Goal: Participate in discussion: Engage in conversation with other users on a specific topic

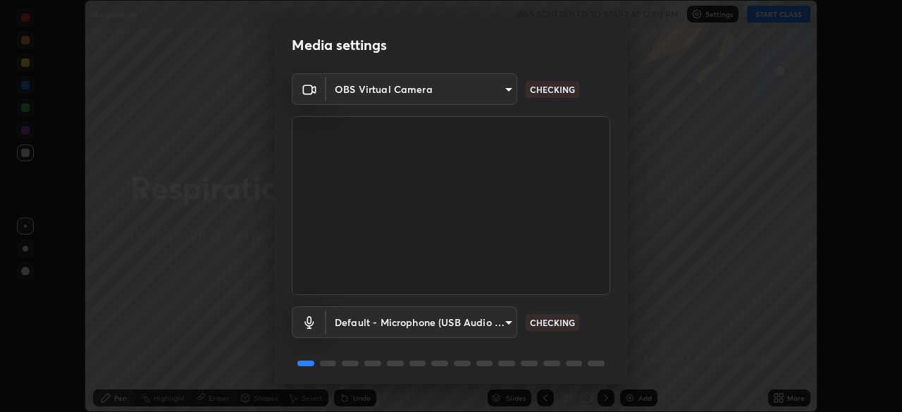
scroll to position [50, 0]
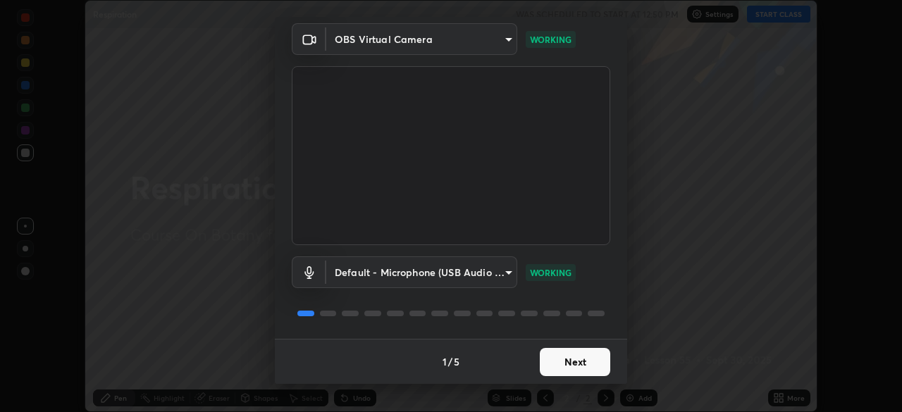
click at [557, 366] on button "Next" at bounding box center [575, 362] width 70 height 28
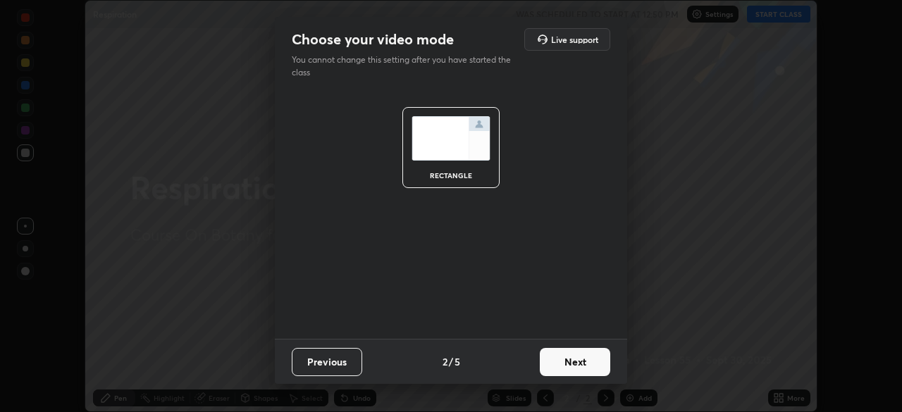
click at [553, 362] on button "Next" at bounding box center [575, 362] width 70 height 28
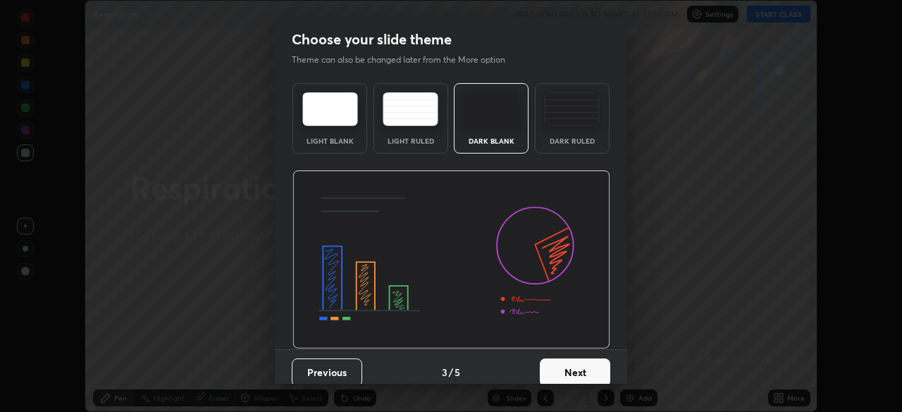
click at [553, 362] on button "Next" at bounding box center [575, 373] width 70 height 28
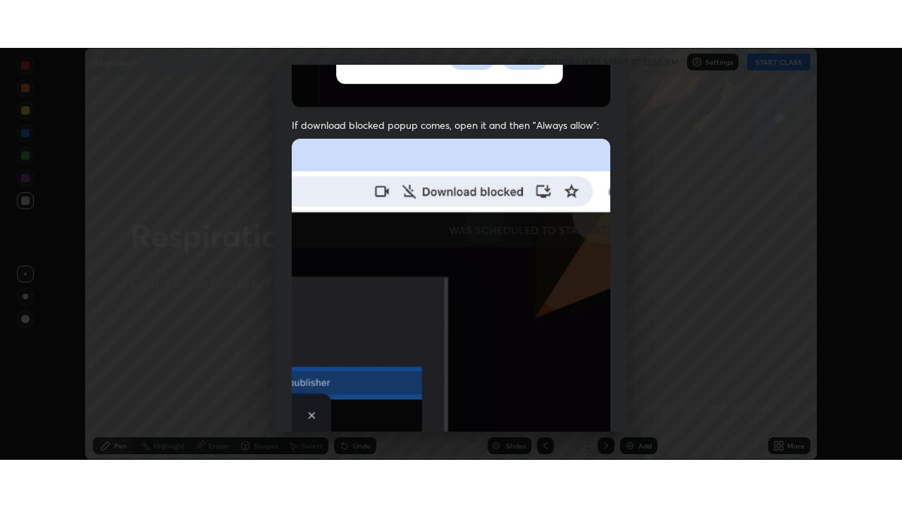
scroll to position [337, 0]
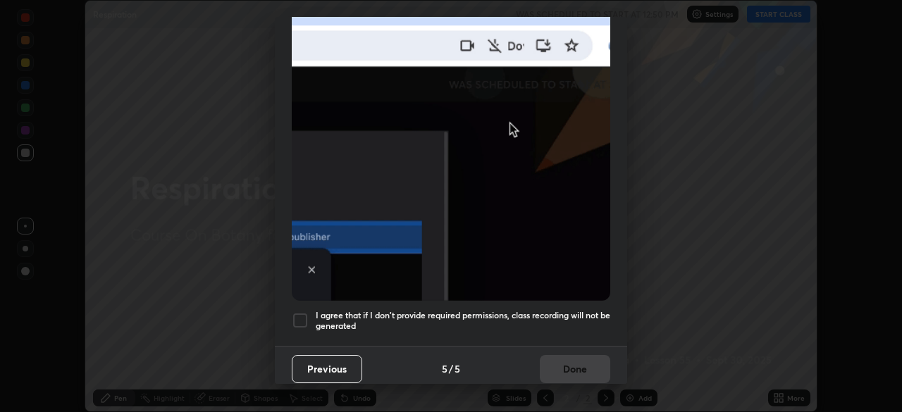
click at [299, 312] on div at bounding box center [300, 320] width 17 height 17
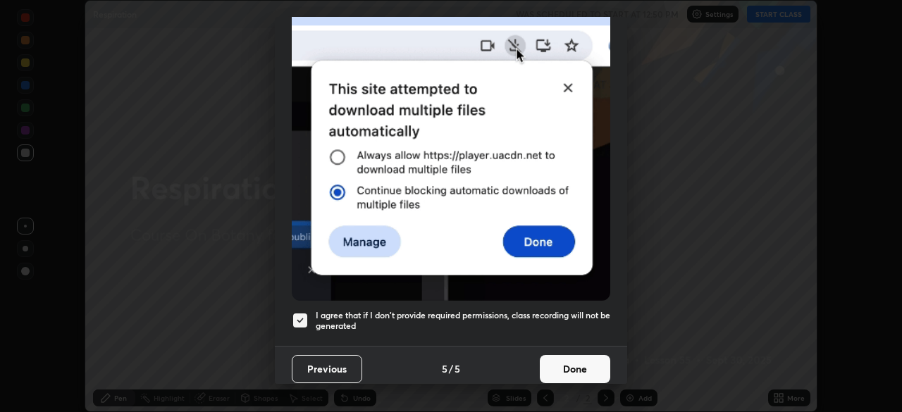
click at [552, 365] on button "Done" at bounding box center [575, 369] width 70 height 28
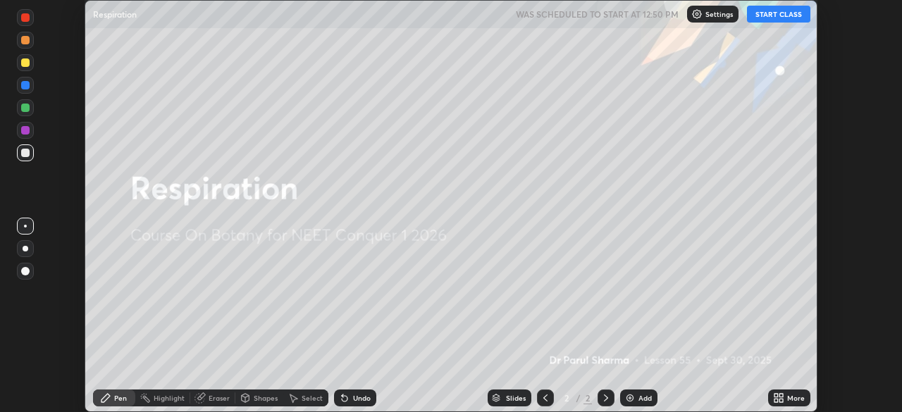
click at [767, 15] on button "START CLASS" at bounding box center [778, 14] width 63 height 17
click at [783, 394] on icon at bounding box center [781, 396] width 4 height 4
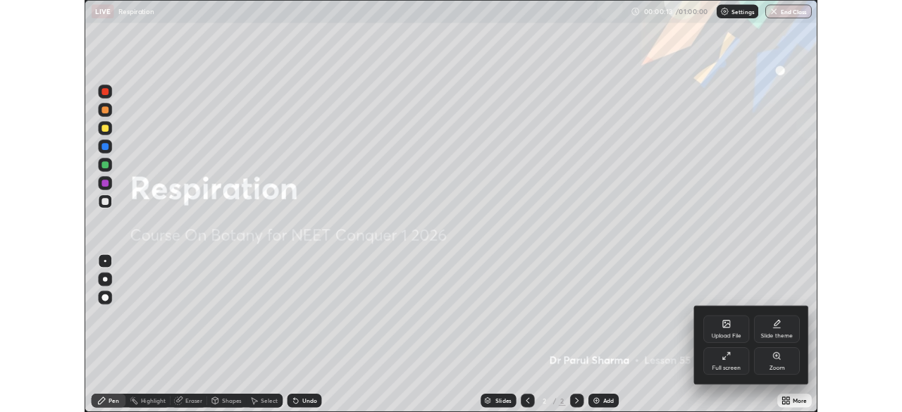
scroll to position [507, 902]
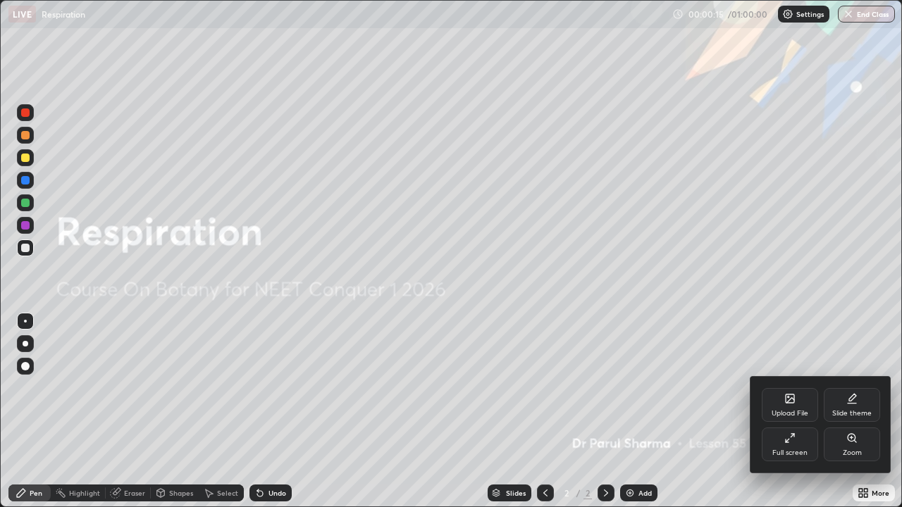
click at [715, 411] on div at bounding box center [451, 253] width 902 height 507
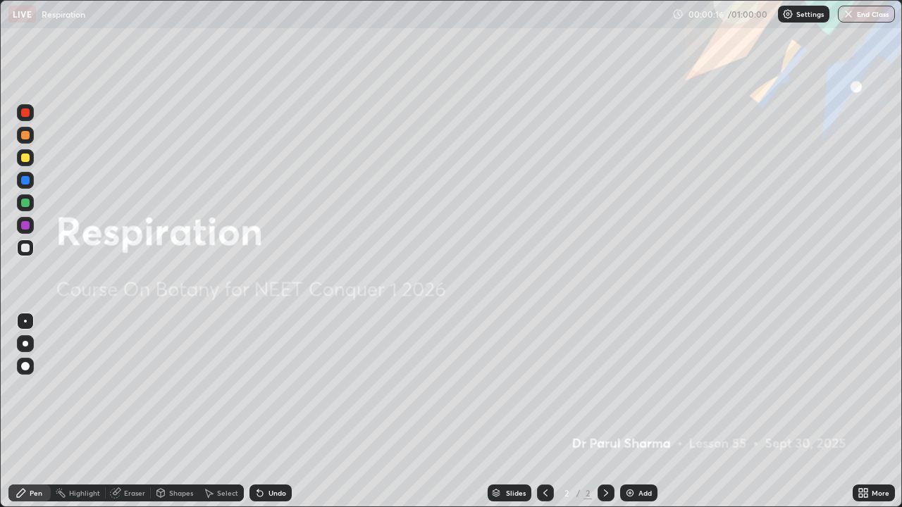
click at [627, 411] on img at bounding box center [629, 493] width 11 height 11
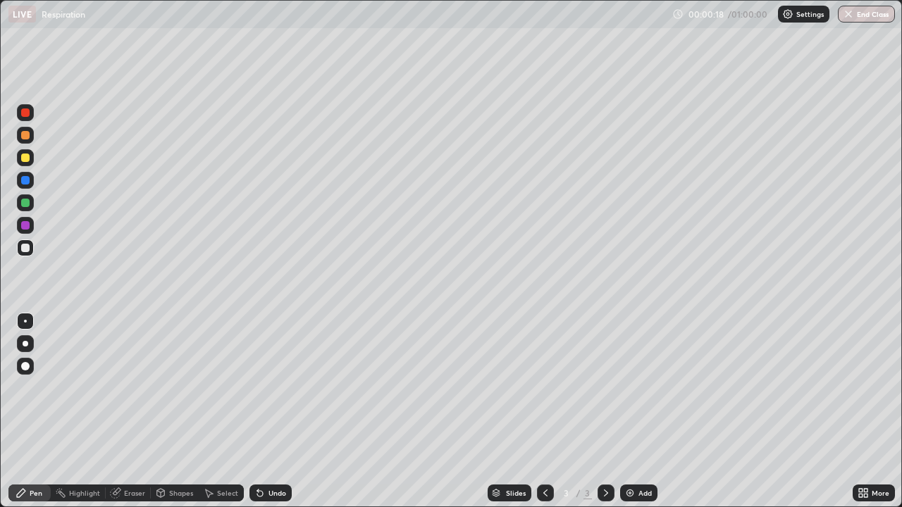
click at [879, 411] on div "More" at bounding box center [881, 493] width 18 height 7
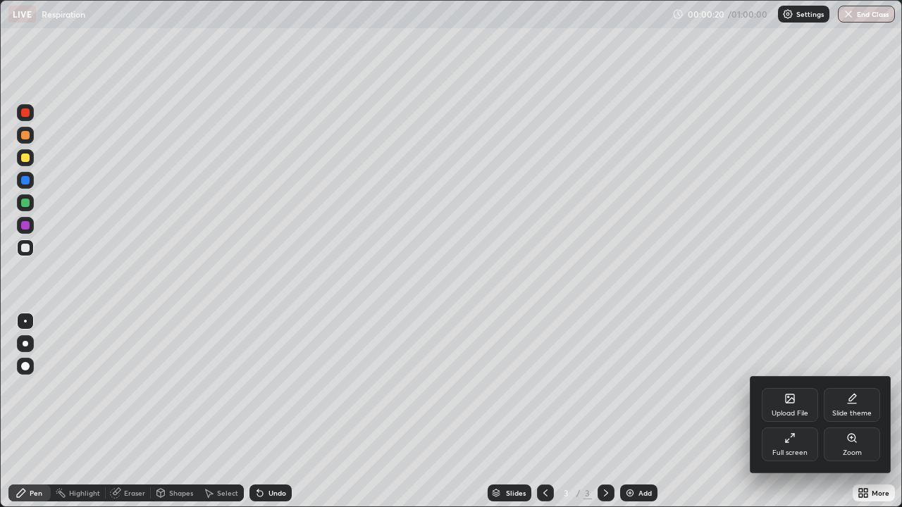
click at [799, 401] on div "Upload File" at bounding box center [790, 405] width 56 height 34
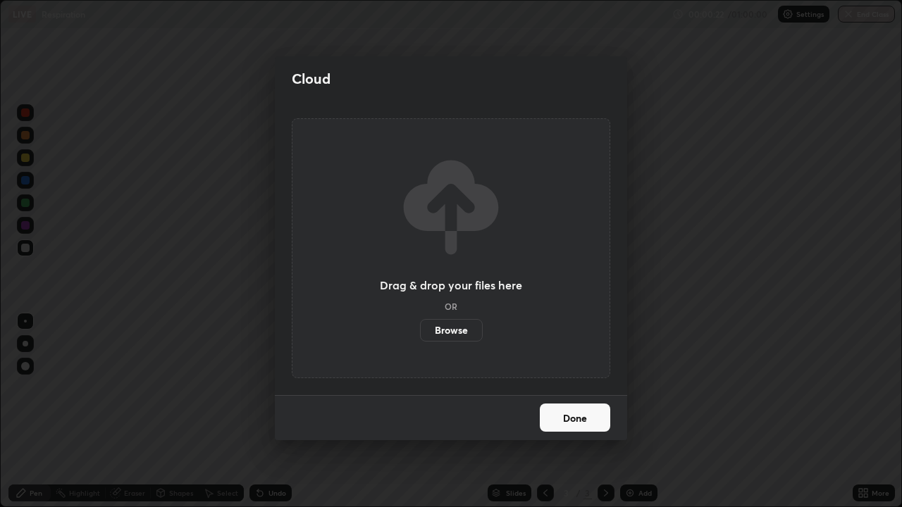
click at [454, 327] on label "Browse" at bounding box center [451, 330] width 63 height 23
click at [420, 327] on input "Browse" at bounding box center [420, 330] width 0 height 23
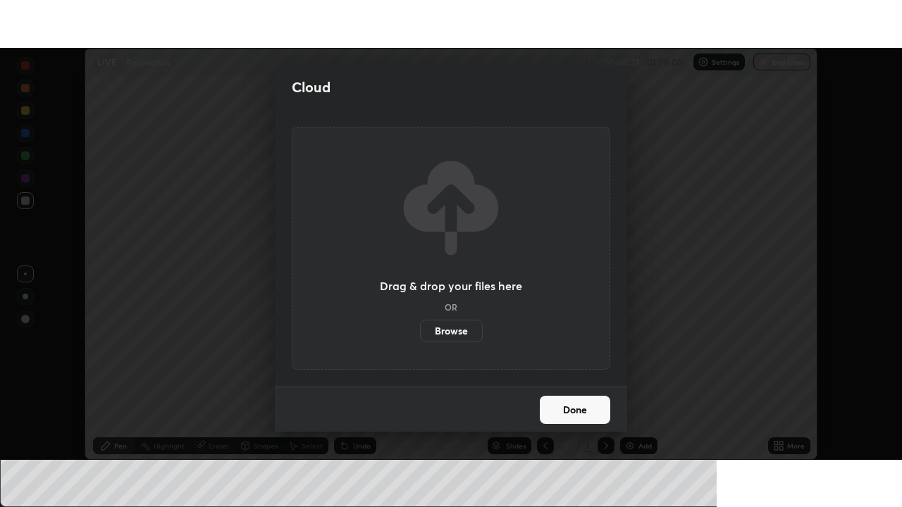
scroll to position [70045, 69555]
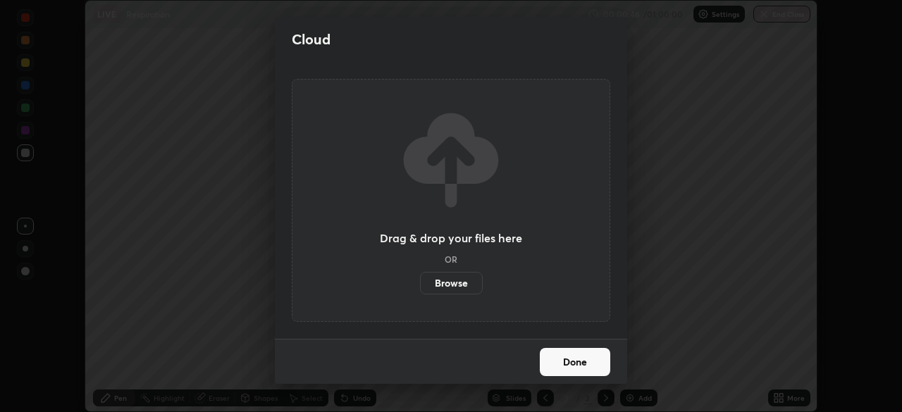
click at [442, 285] on label "Browse" at bounding box center [451, 283] width 63 height 23
click at [420, 285] on input "Browse" at bounding box center [420, 283] width 0 height 23
click at [460, 281] on label "Browse" at bounding box center [451, 283] width 63 height 23
click at [420, 281] on input "Browse" at bounding box center [420, 283] width 0 height 23
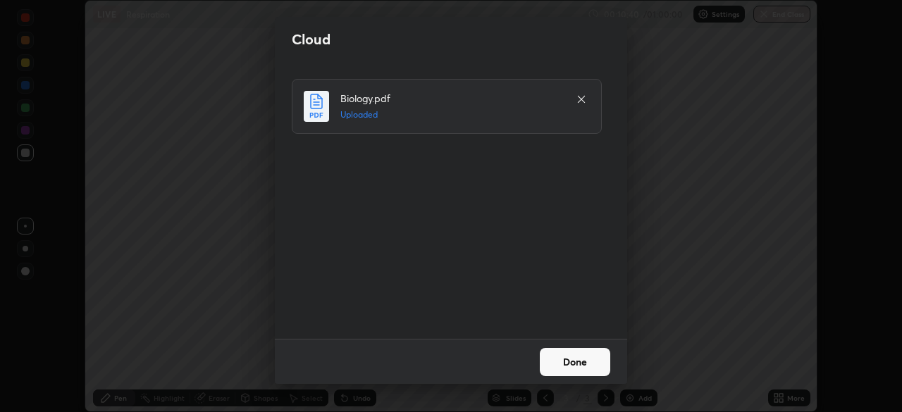
click at [578, 359] on button "Done" at bounding box center [575, 362] width 70 height 28
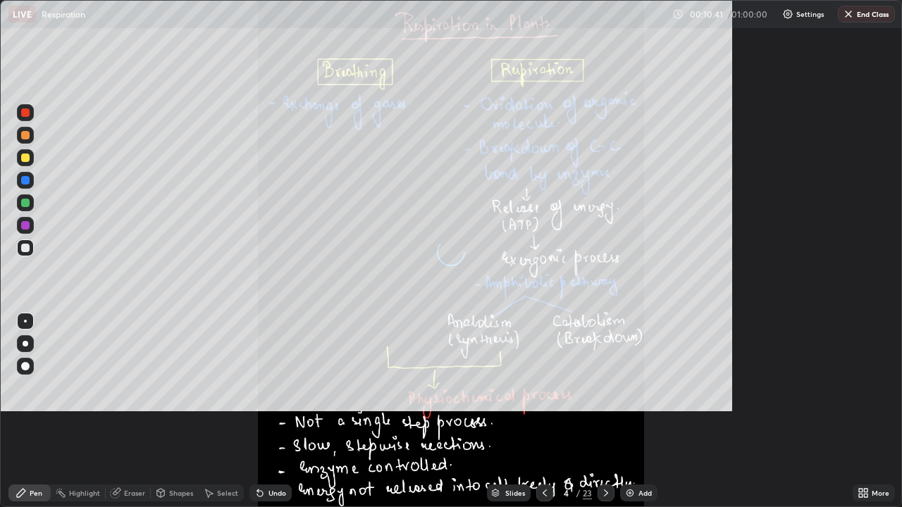
scroll to position [507, 902]
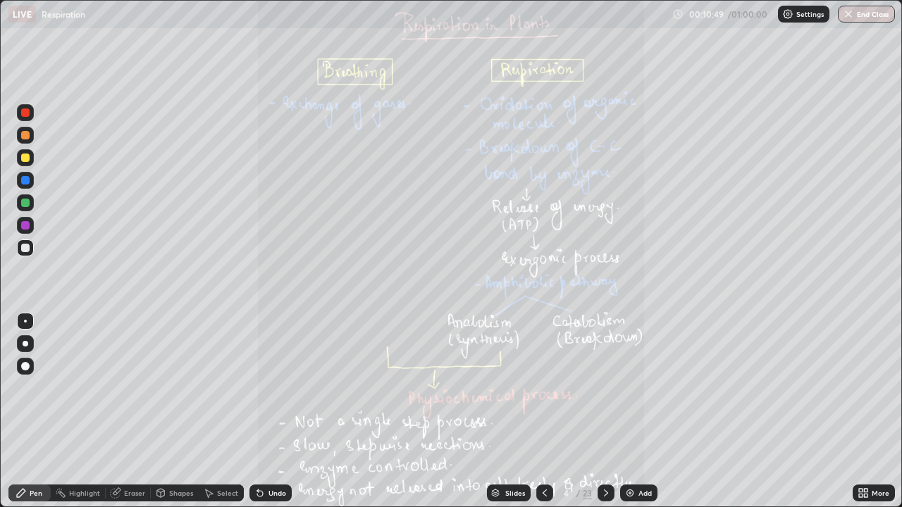
click at [872, 411] on div "More" at bounding box center [881, 493] width 18 height 7
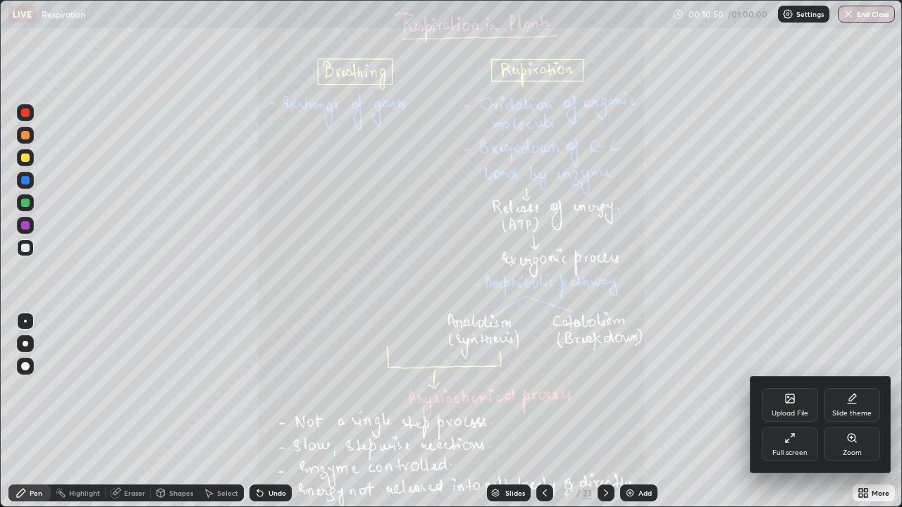
click at [791, 333] on div at bounding box center [451, 253] width 902 height 507
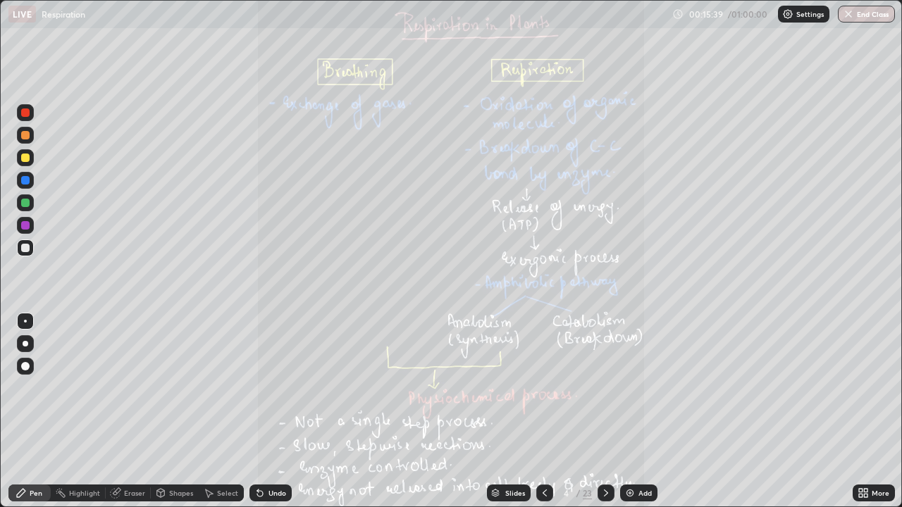
click at [602, 411] on icon at bounding box center [605, 493] width 11 height 11
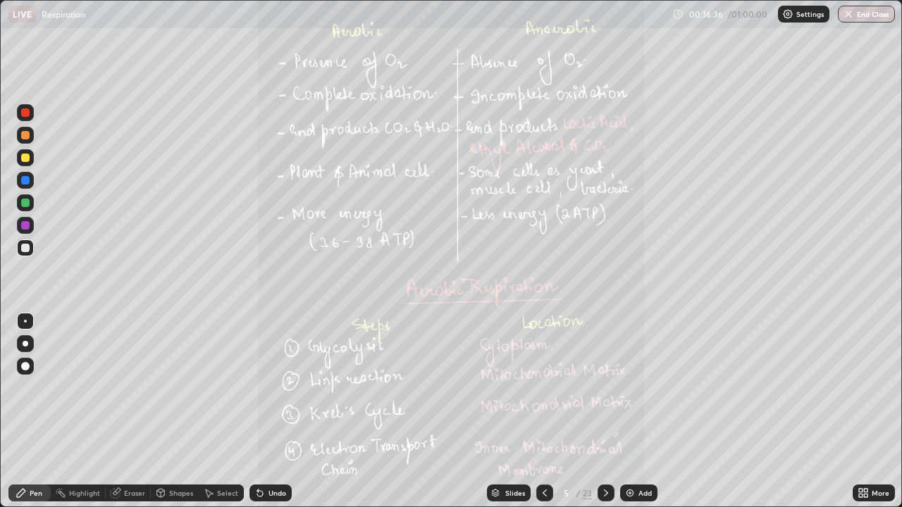
click at [603, 411] on icon at bounding box center [605, 493] width 11 height 11
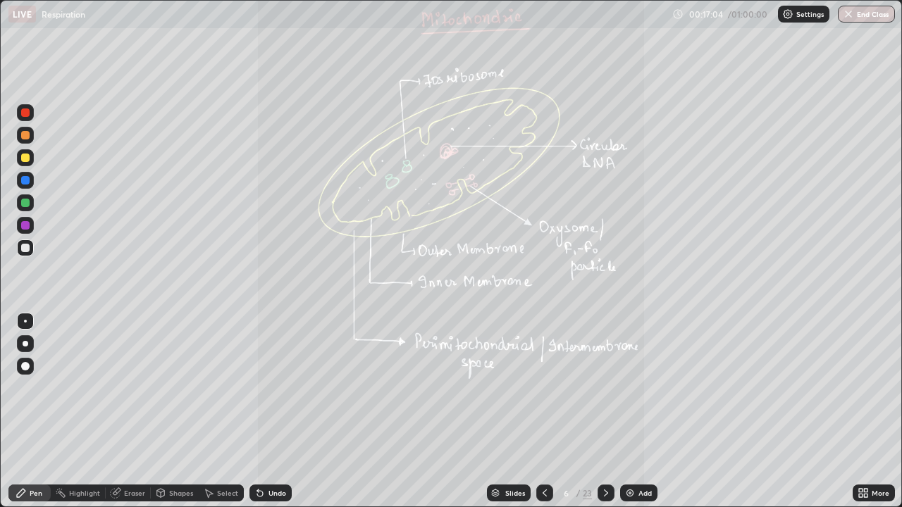
click at [605, 411] on icon at bounding box center [605, 493] width 11 height 11
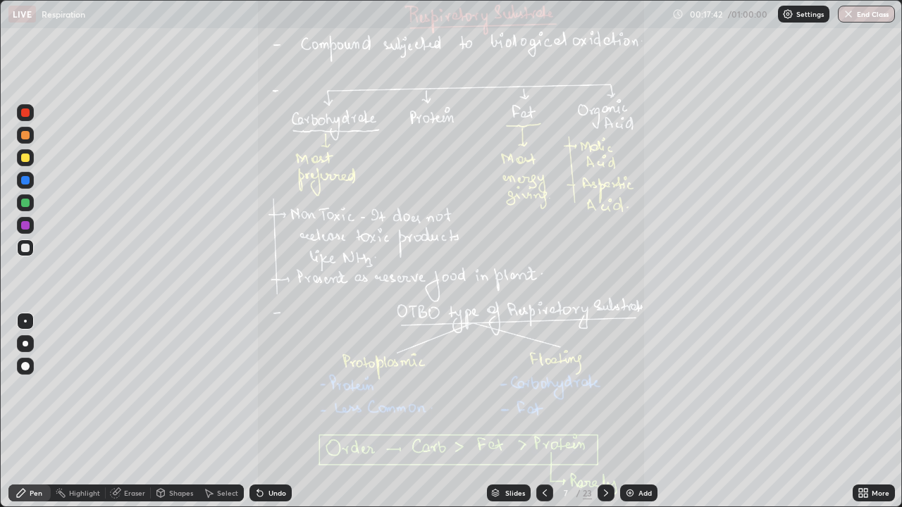
click at [865, 411] on icon at bounding box center [866, 491] width 4 height 4
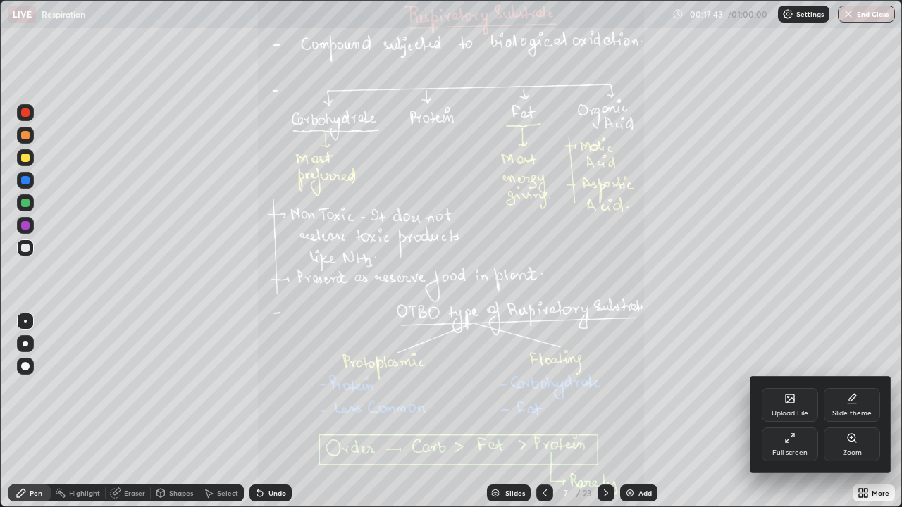
click at [854, 411] on div "Zoom" at bounding box center [852, 445] width 56 height 34
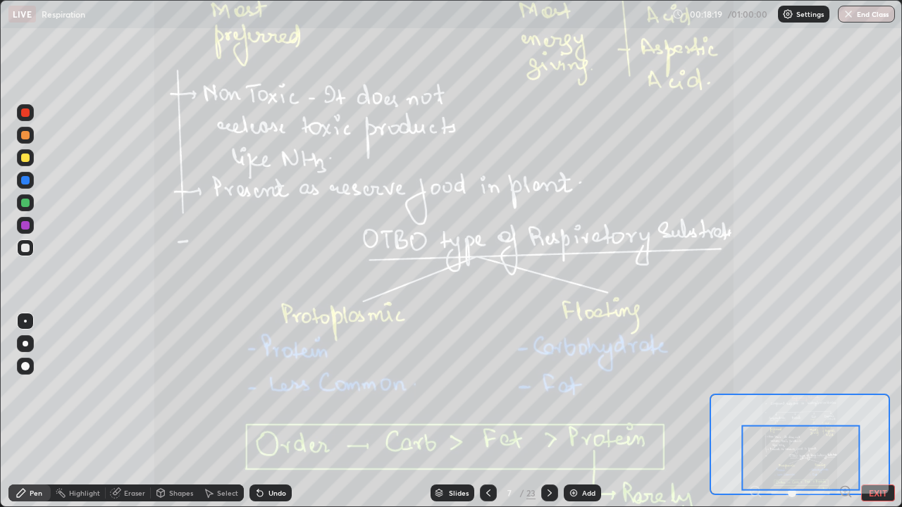
click at [549, 411] on icon at bounding box center [549, 493] width 11 height 11
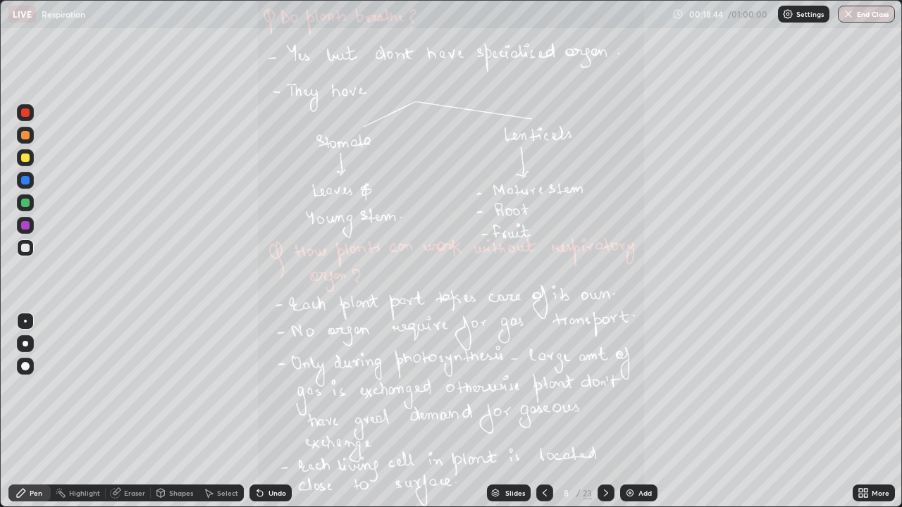
click at [860, 411] on icon at bounding box center [861, 491] width 4 height 4
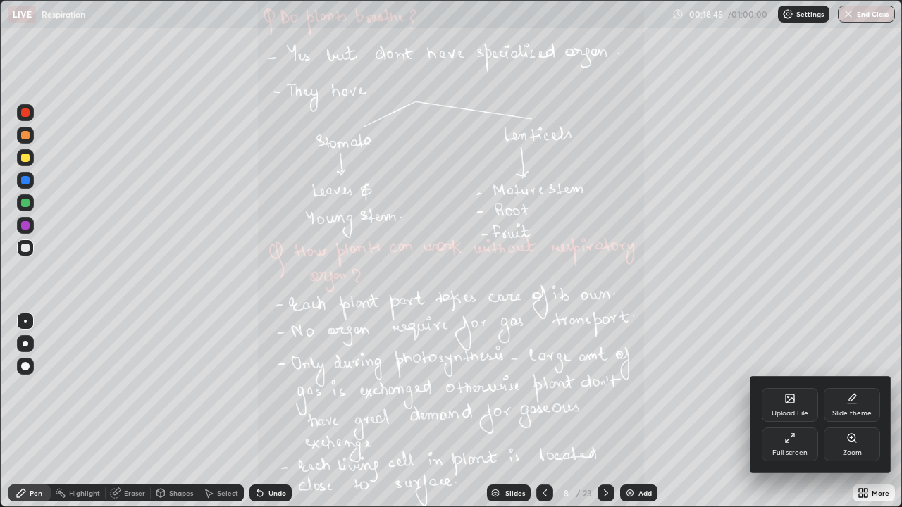
click at [856, 411] on icon at bounding box center [851, 438] width 11 height 11
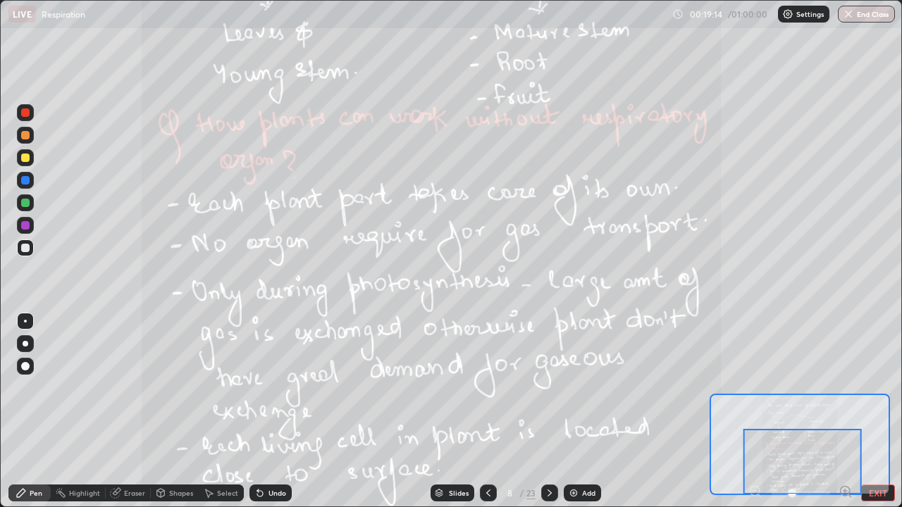
click at [549, 411] on div at bounding box center [549, 493] width 17 height 17
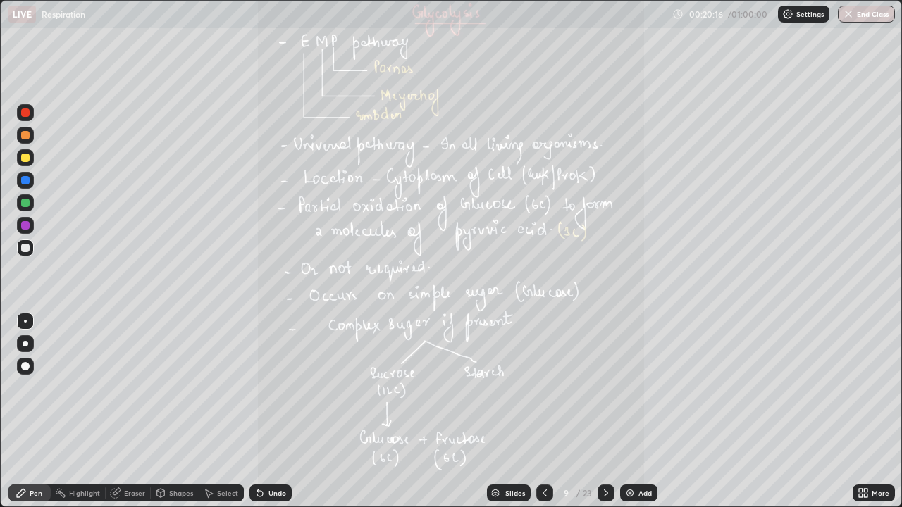
click at [605, 411] on icon at bounding box center [606, 493] width 4 height 7
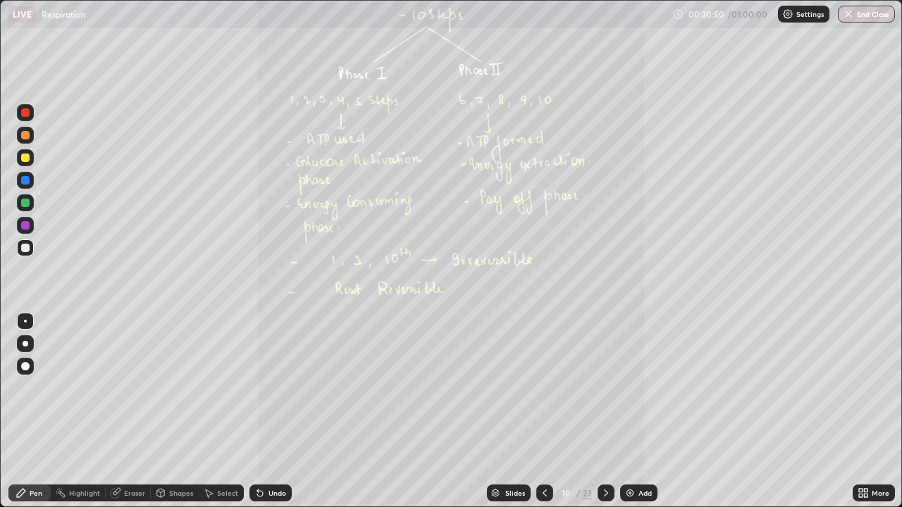
click at [597, 411] on div at bounding box center [605, 493] width 17 height 17
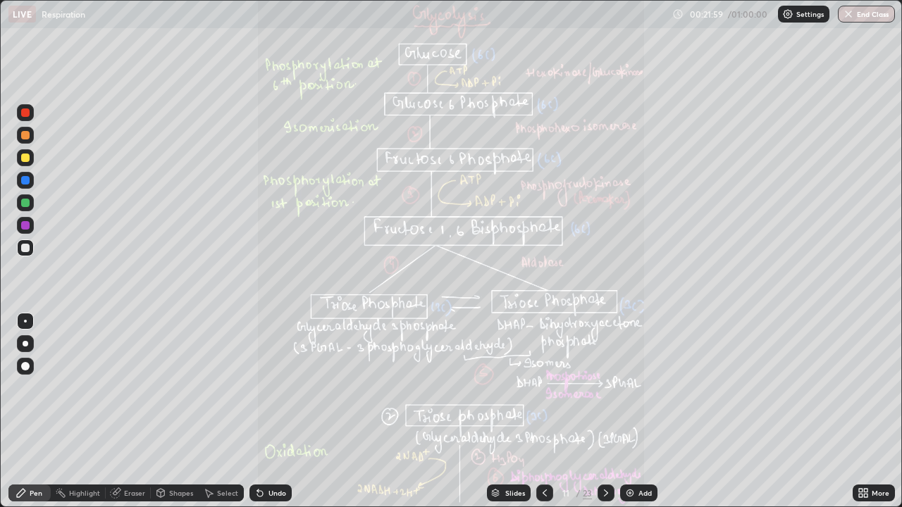
click at [605, 411] on icon at bounding box center [606, 493] width 4 height 7
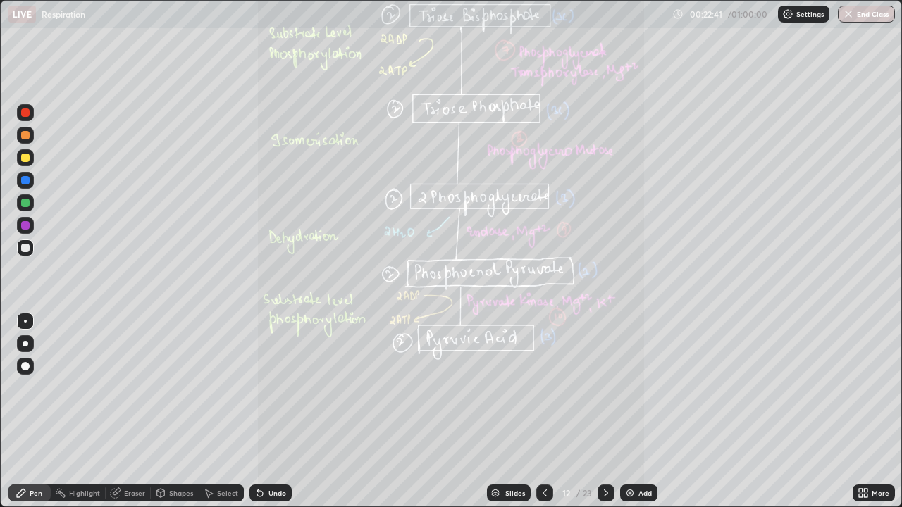
click at [605, 411] on icon at bounding box center [606, 493] width 4 height 7
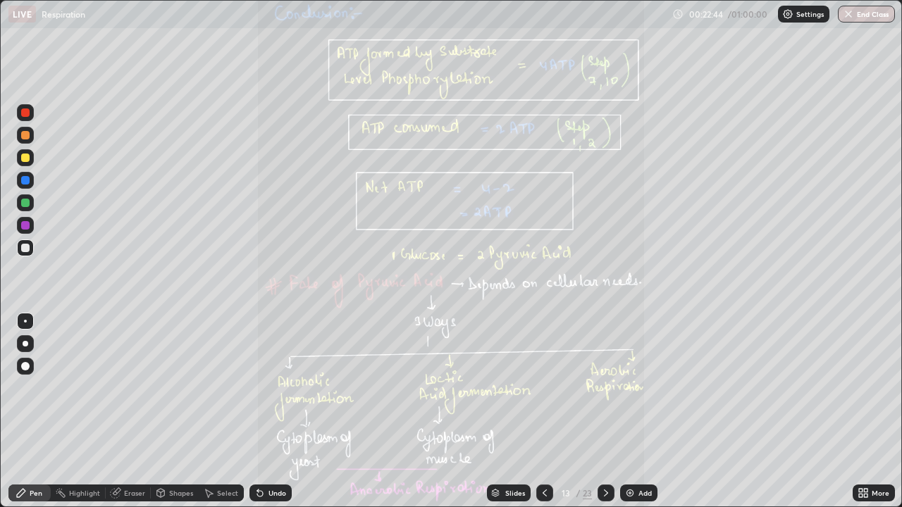
click at [865, 411] on icon at bounding box center [866, 496] width 4 height 4
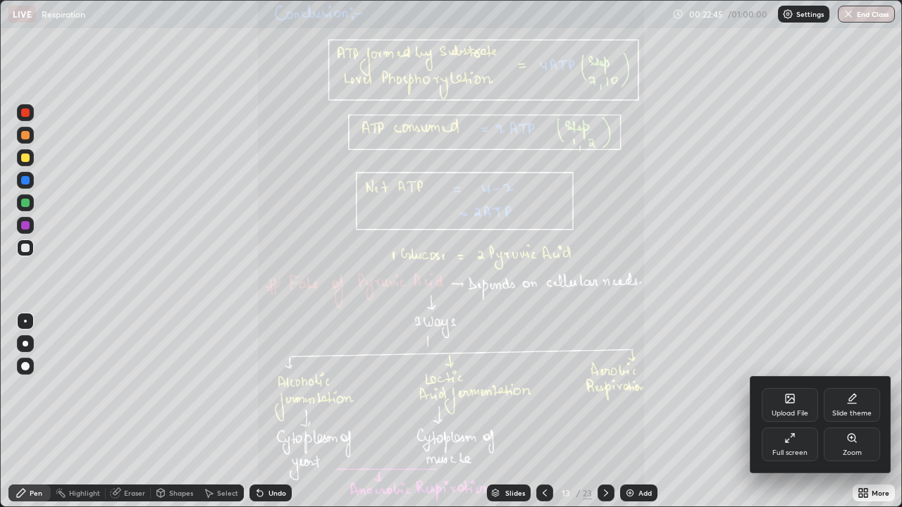
click at [858, 411] on div "Zoom" at bounding box center [852, 445] width 56 height 34
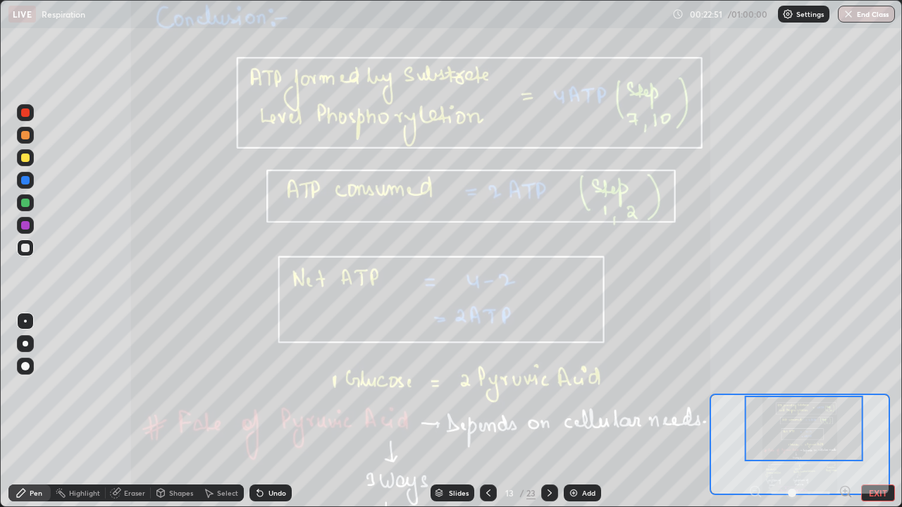
click at [486, 411] on icon at bounding box center [488, 493] width 4 height 7
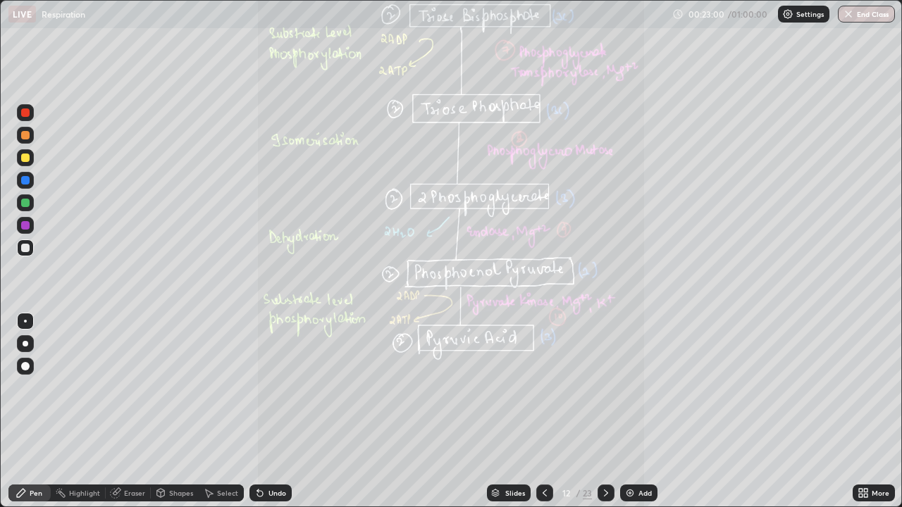
click at [605, 411] on icon at bounding box center [605, 493] width 11 height 11
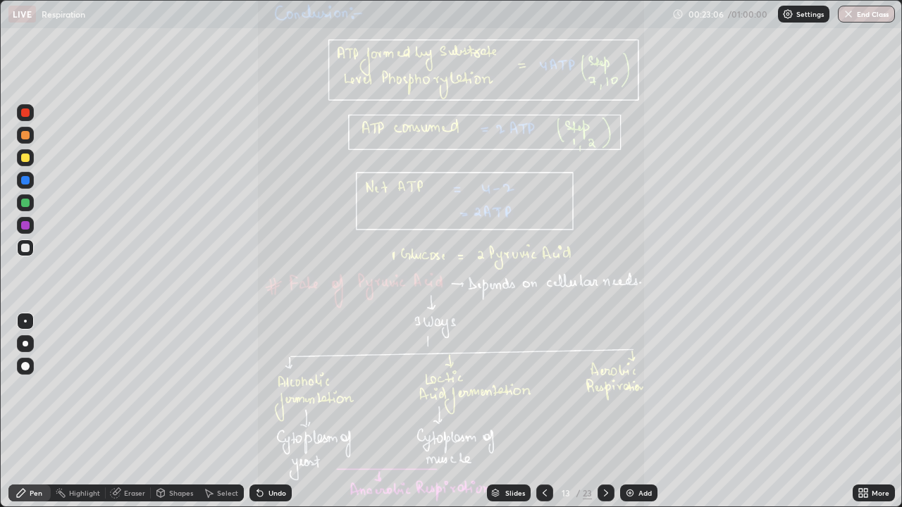
click at [543, 411] on icon at bounding box center [544, 493] width 11 height 11
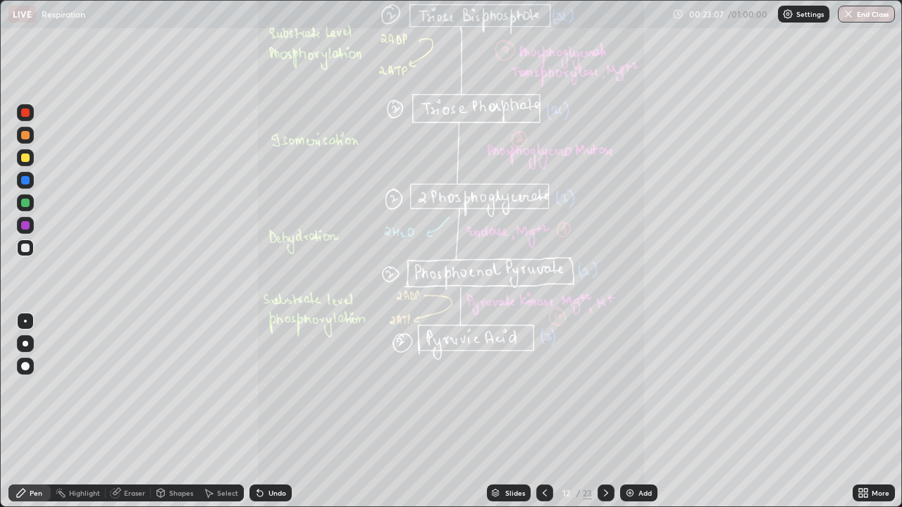
click at [537, 411] on div at bounding box center [544, 493] width 17 height 17
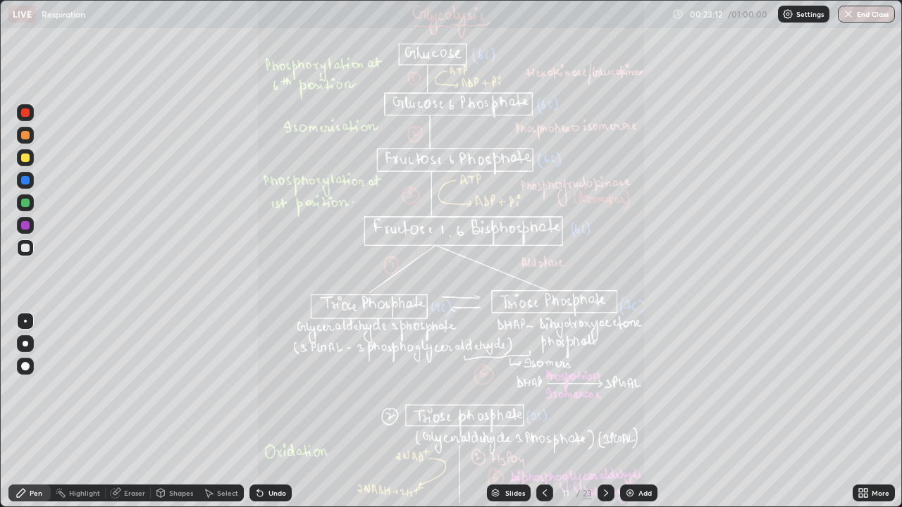
click at [605, 411] on icon at bounding box center [605, 493] width 11 height 11
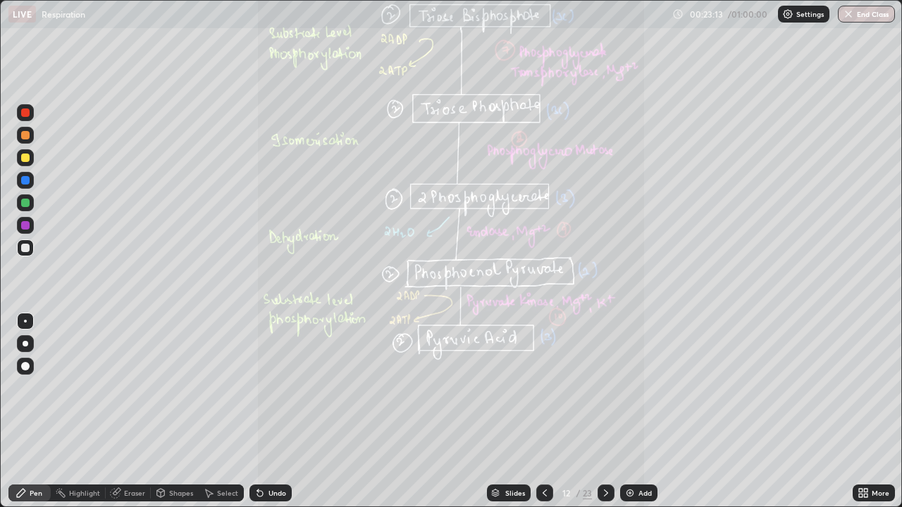
click at [605, 411] on icon at bounding box center [605, 493] width 11 height 11
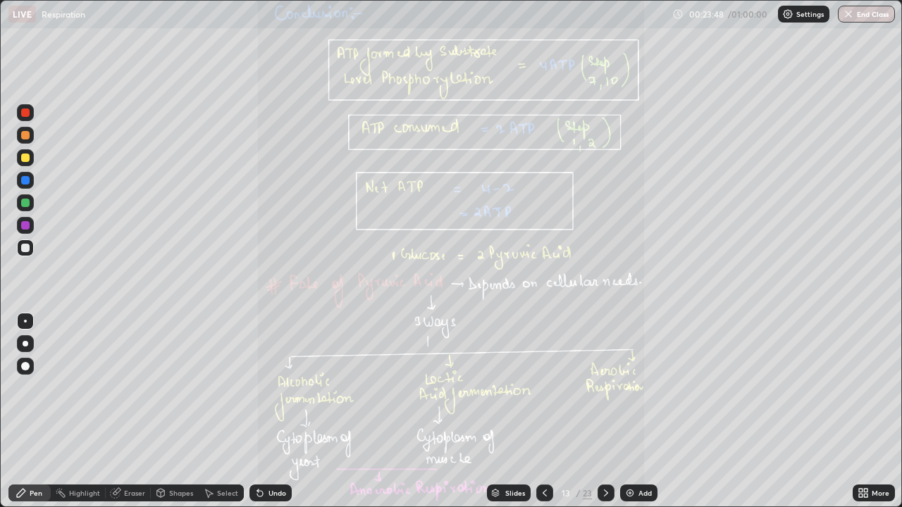
click at [542, 411] on icon at bounding box center [544, 493] width 11 height 11
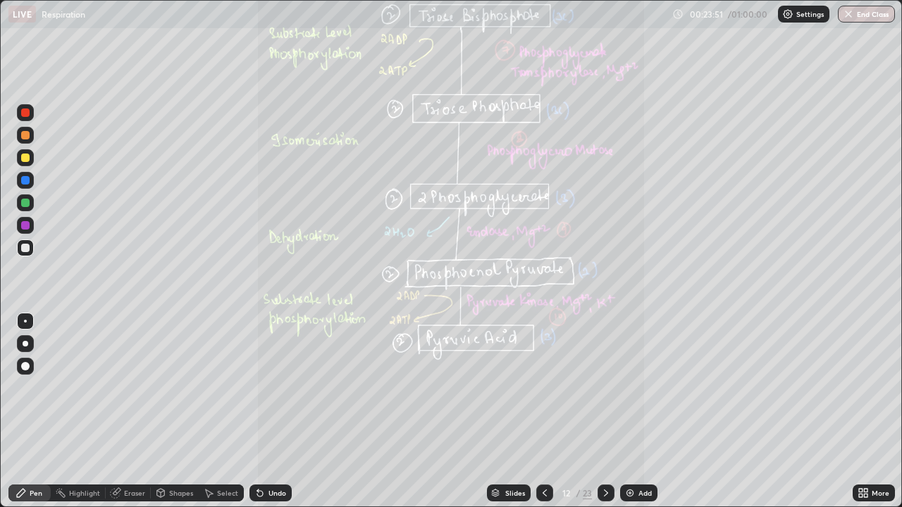
click at [544, 411] on icon at bounding box center [545, 493] width 4 height 7
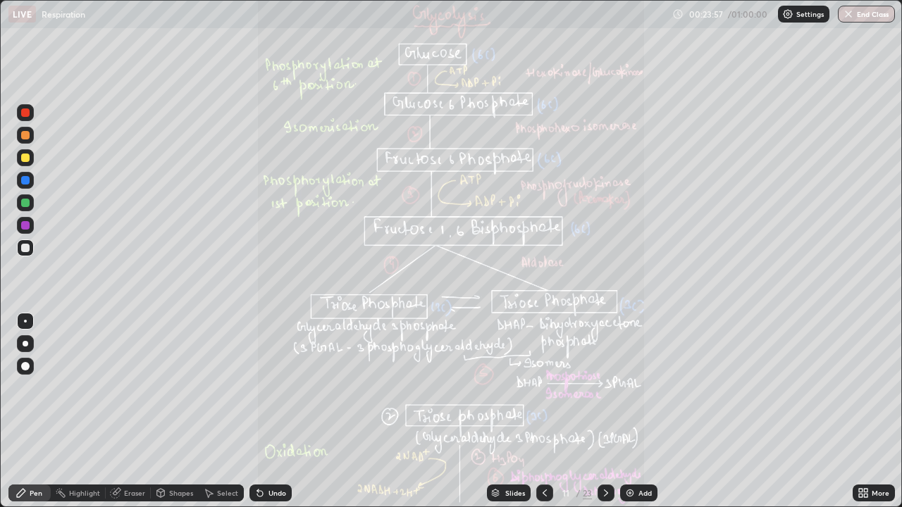
click at [605, 411] on icon at bounding box center [605, 493] width 11 height 11
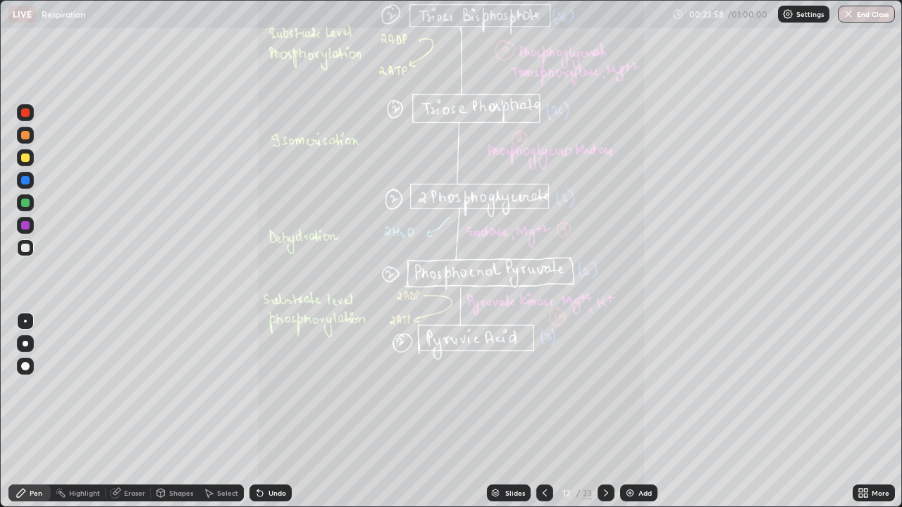
click at [604, 411] on icon at bounding box center [605, 493] width 11 height 11
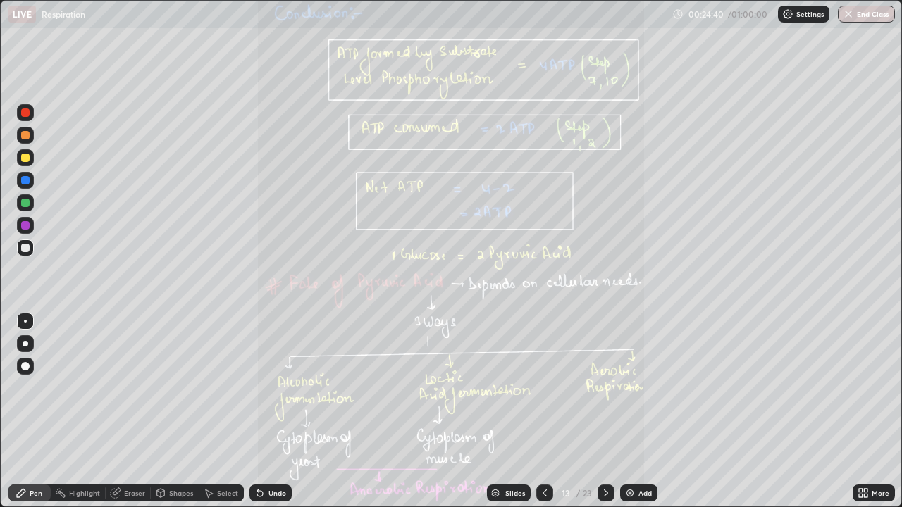
click at [865, 411] on icon at bounding box center [866, 491] width 4 height 4
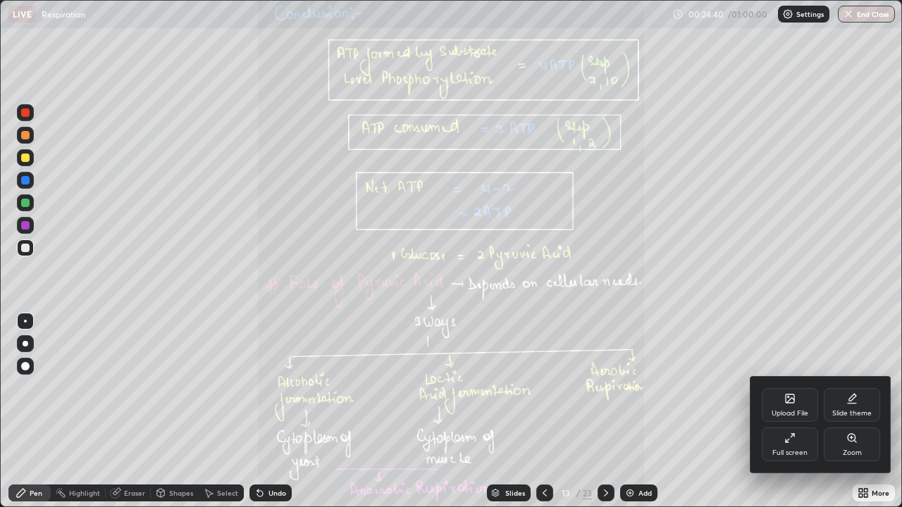
click at [853, 411] on div "Zoom" at bounding box center [852, 445] width 56 height 34
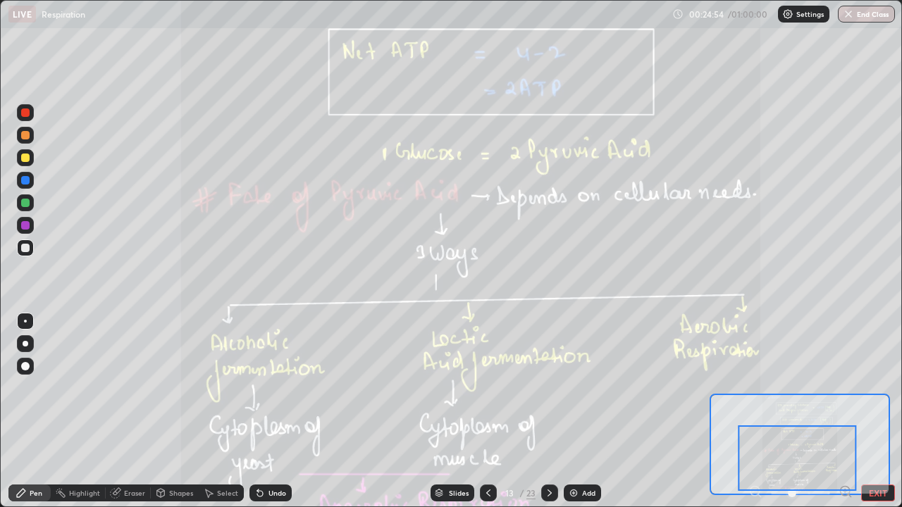
click at [546, 411] on div at bounding box center [549, 493] width 17 height 17
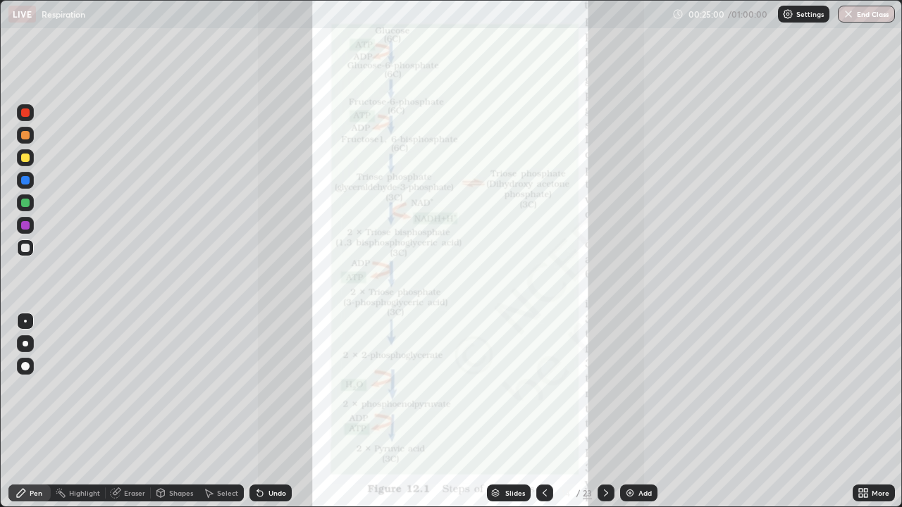
click at [605, 411] on icon at bounding box center [605, 493] width 11 height 11
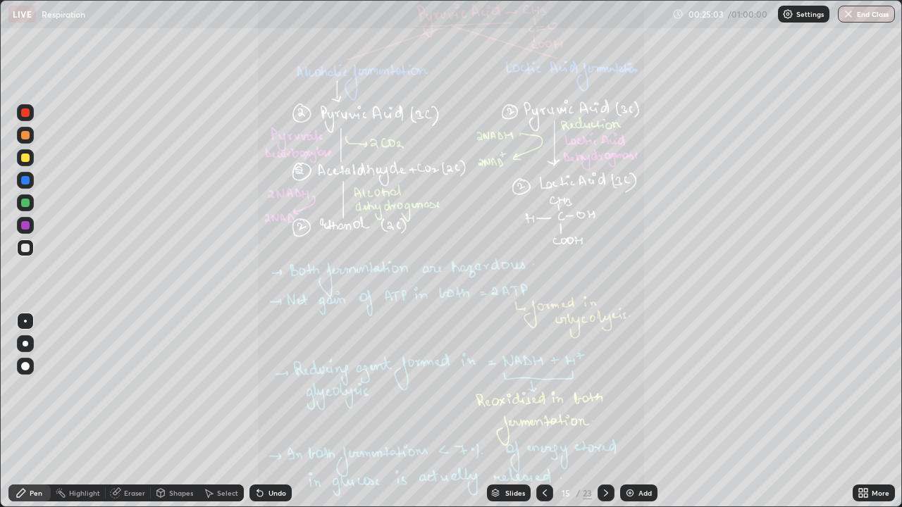
click at [860, 411] on icon at bounding box center [861, 491] width 4 height 4
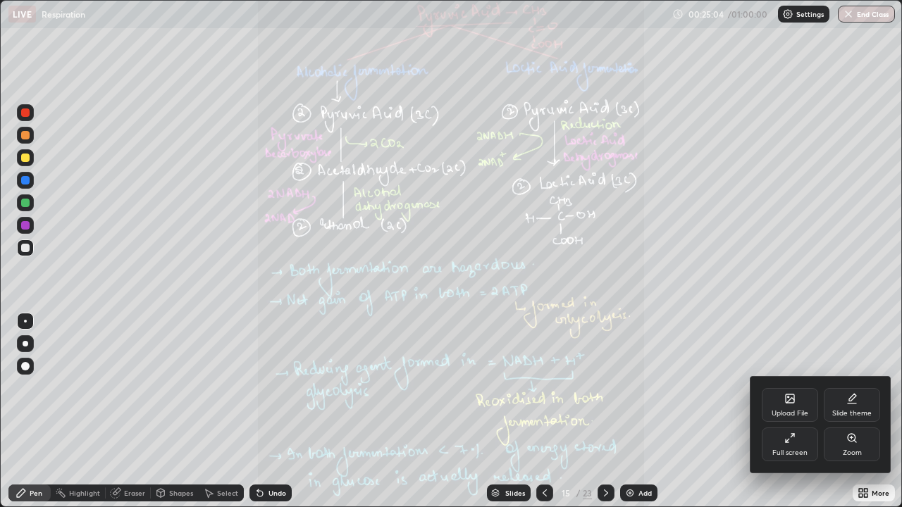
click at [853, 411] on icon at bounding box center [852, 438] width 8 height 8
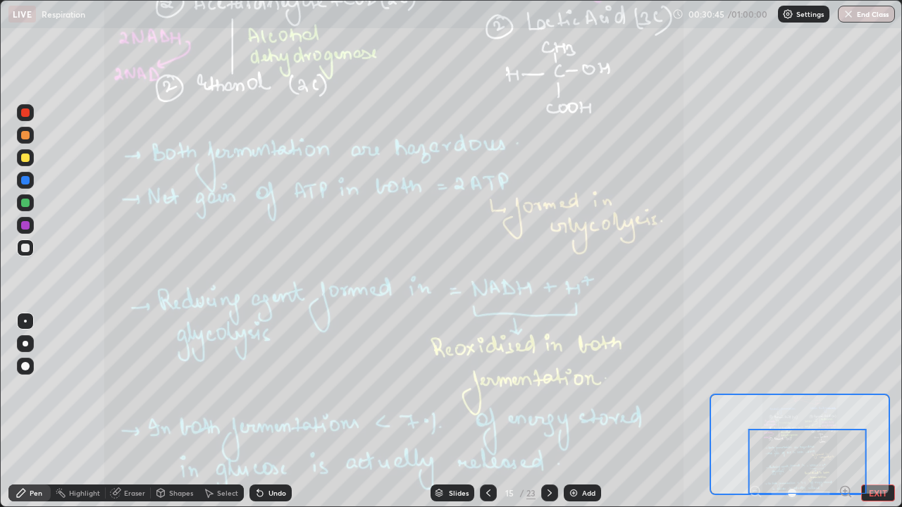
click at [549, 411] on icon at bounding box center [549, 493] width 11 height 11
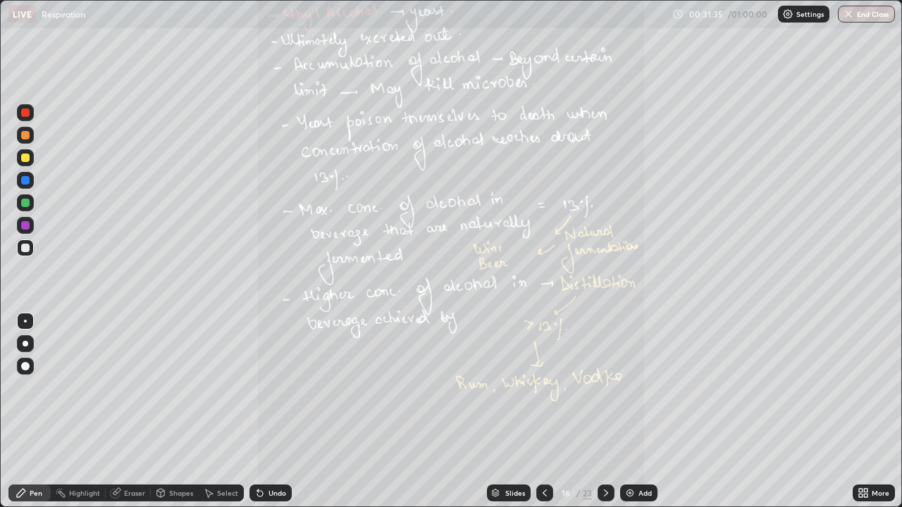
click at [865, 411] on icon at bounding box center [866, 496] width 4 height 4
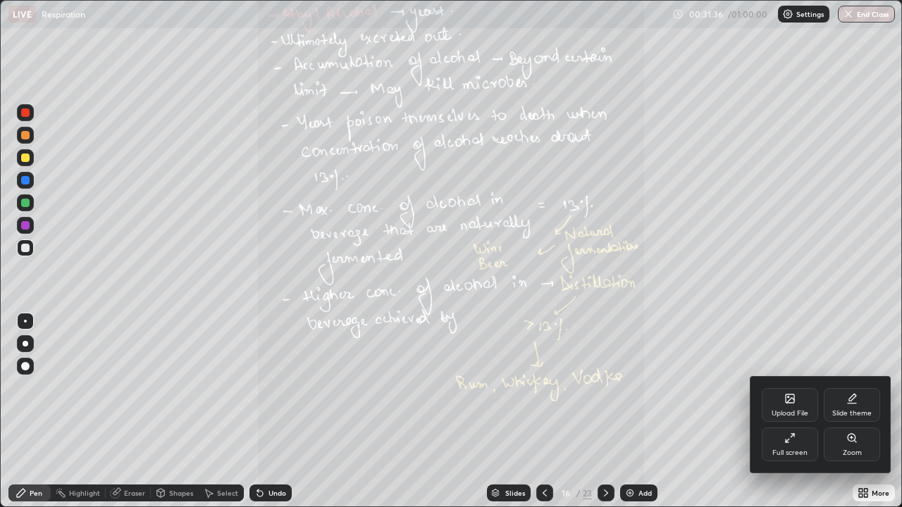
click at [852, 411] on div "Zoom" at bounding box center [852, 445] width 56 height 34
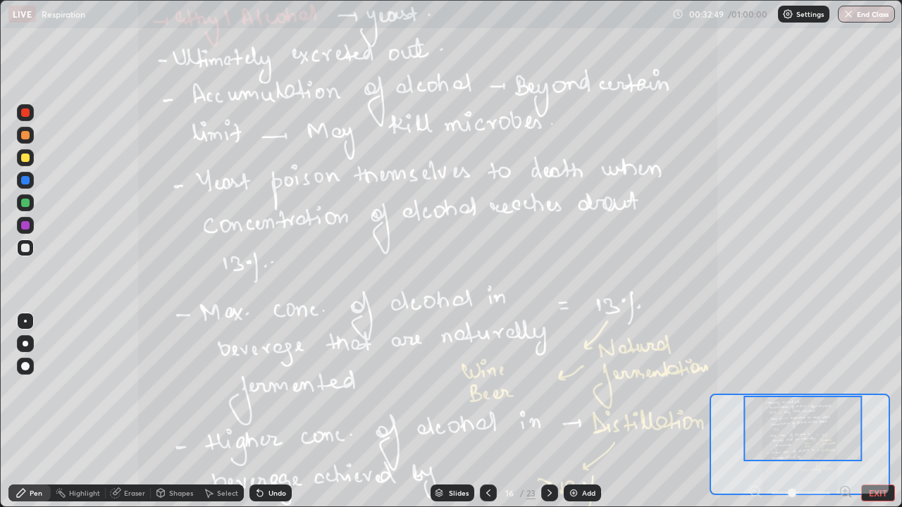
click at [547, 411] on icon at bounding box center [549, 493] width 11 height 11
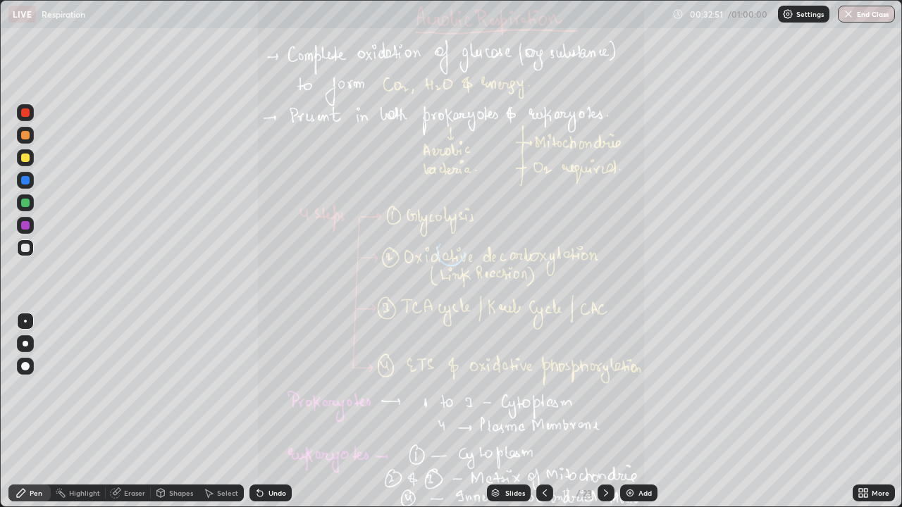
click at [605, 411] on icon at bounding box center [605, 493] width 11 height 11
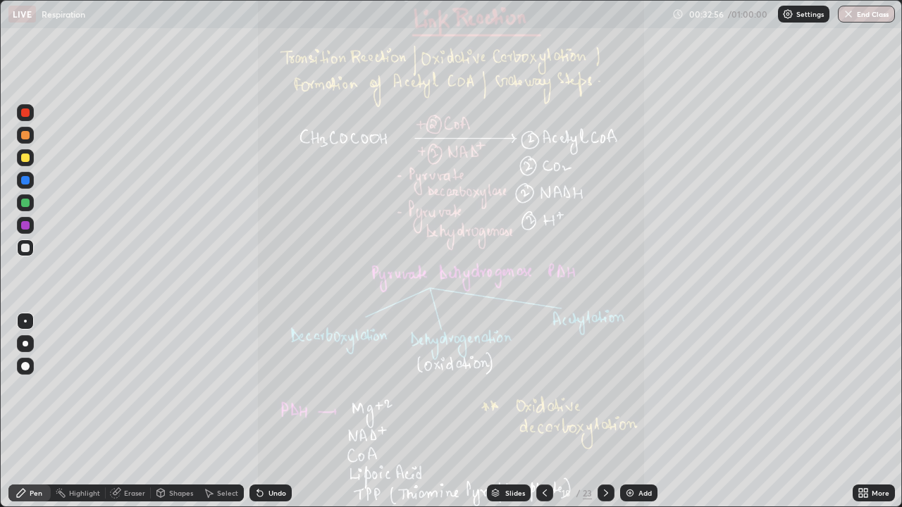
click at [866, 411] on icon at bounding box center [866, 496] width 4 height 4
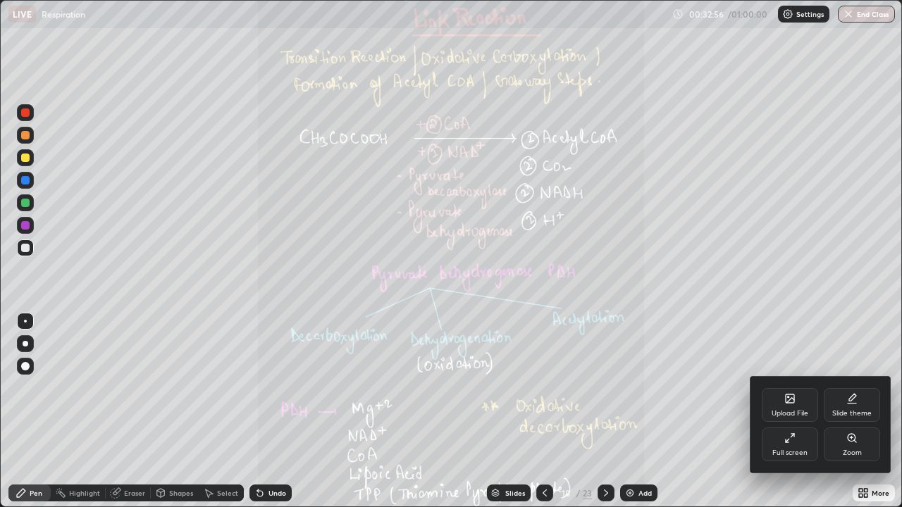
click at [857, 411] on div "Zoom" at bounding box center [852, 445] width 56 height 34
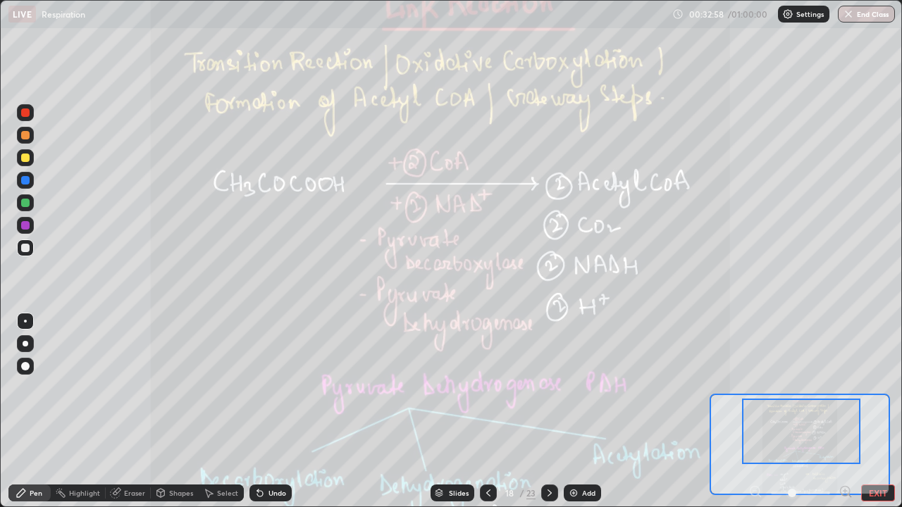
click at [848, 411] on div at bounding box center [801, 432] width 118 height 66
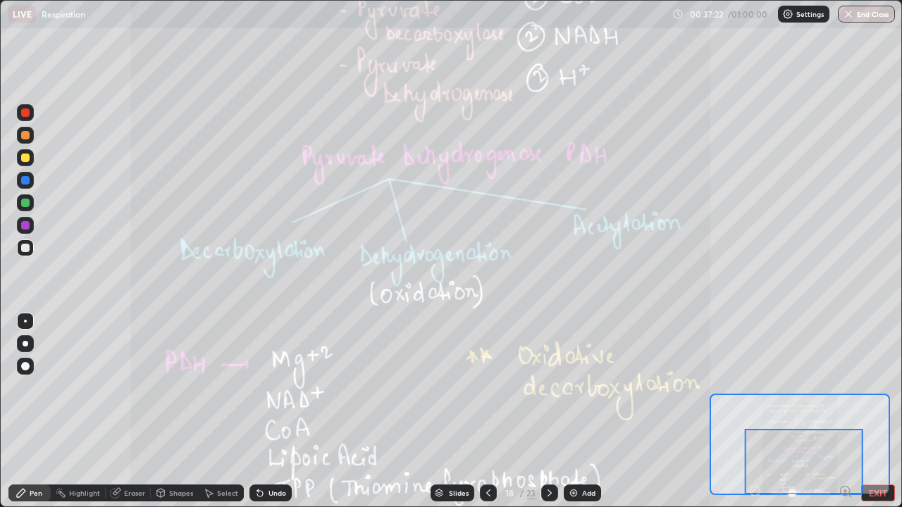
click at [547, 411] on icon at bounding box center [549, 493] width 11 height 11
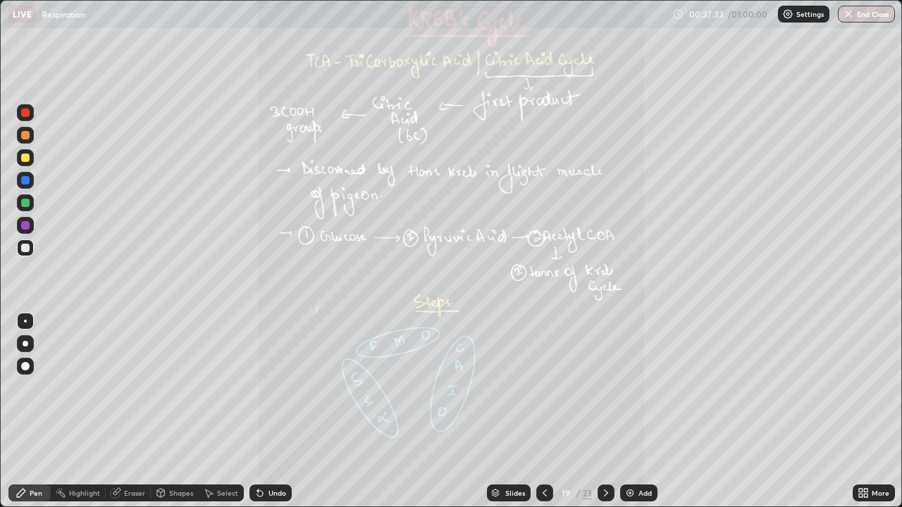
click at [859, 411] on icon at bounding box center [861, 491] width 4 height 4
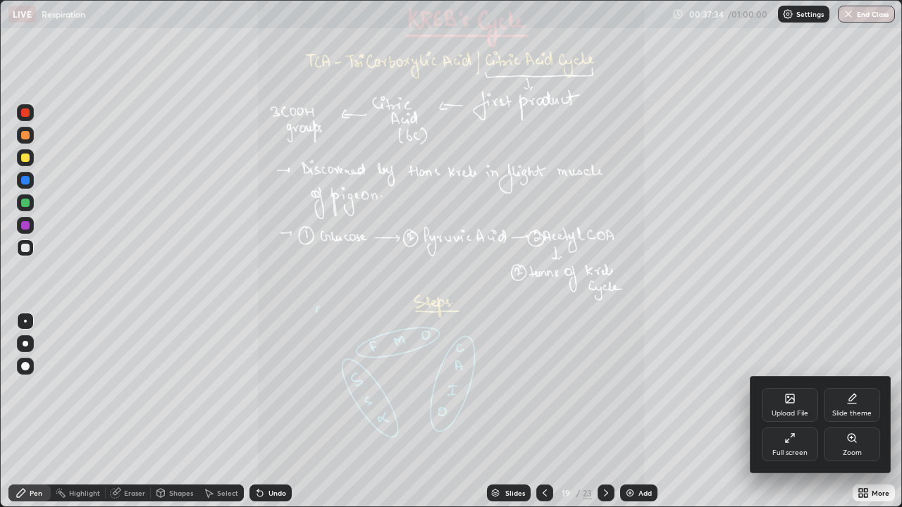
click at [853, 411] on icon at bounding box center [852, 438] width 8 height 8
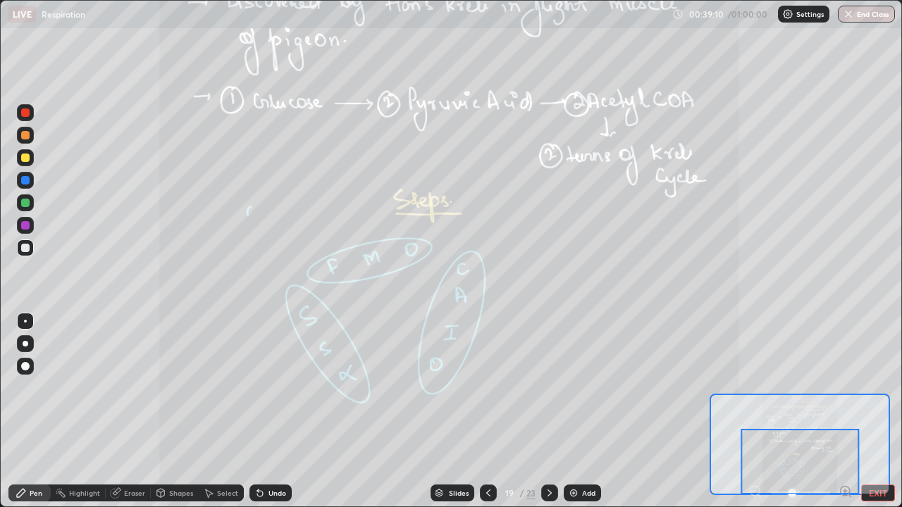
click at [546, 411] on icon at bounding box center [549, 493] width 11 height 11
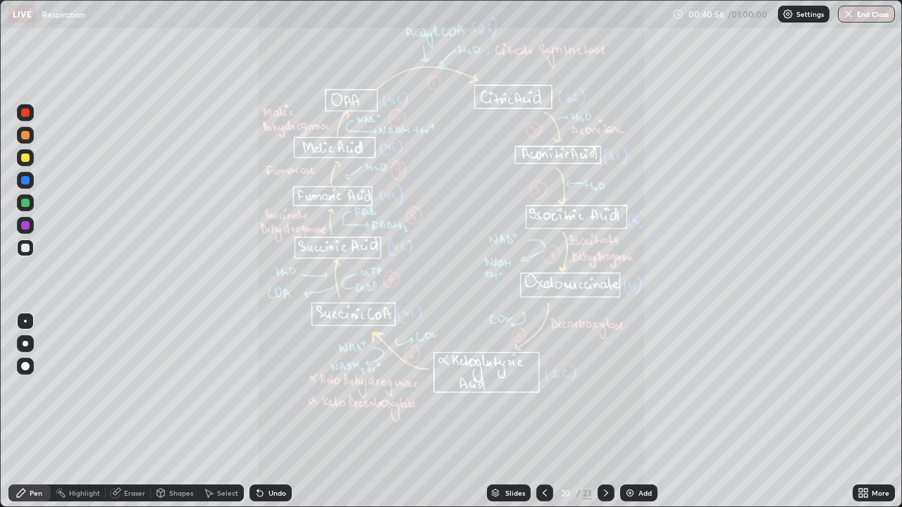
click at [542, 411] on div at bounding box center [544, 493] width 17 height 17
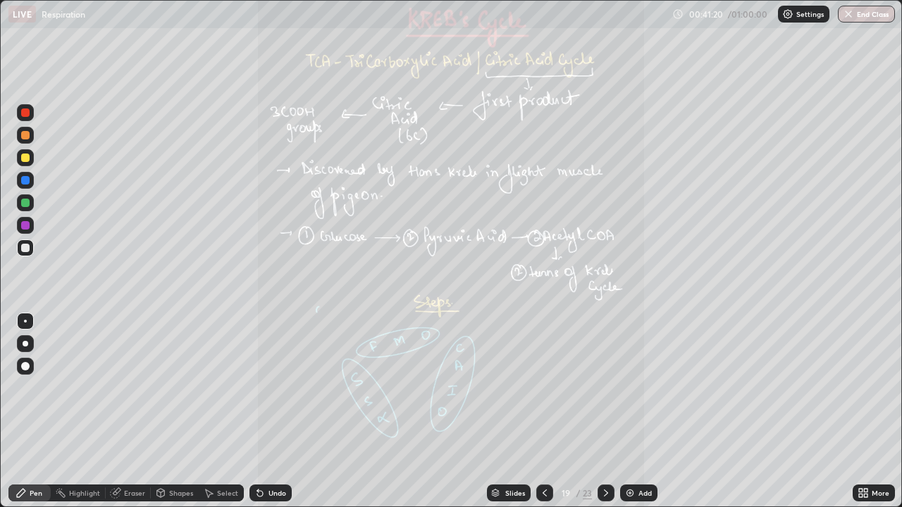
click at [543, 411] on icon at bounding box center [544, 493] width 11 height 11
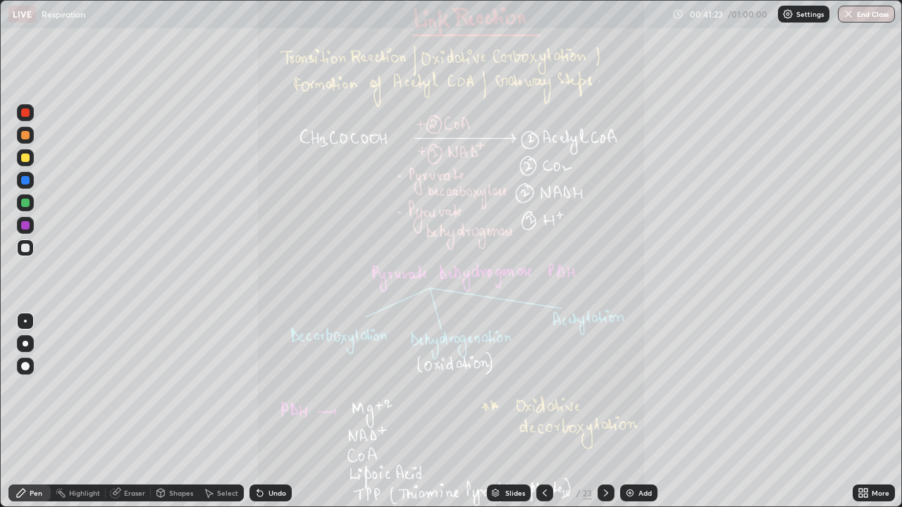
click at [605, 411] on icon at bounding box center [605, 493] width 11 height 11
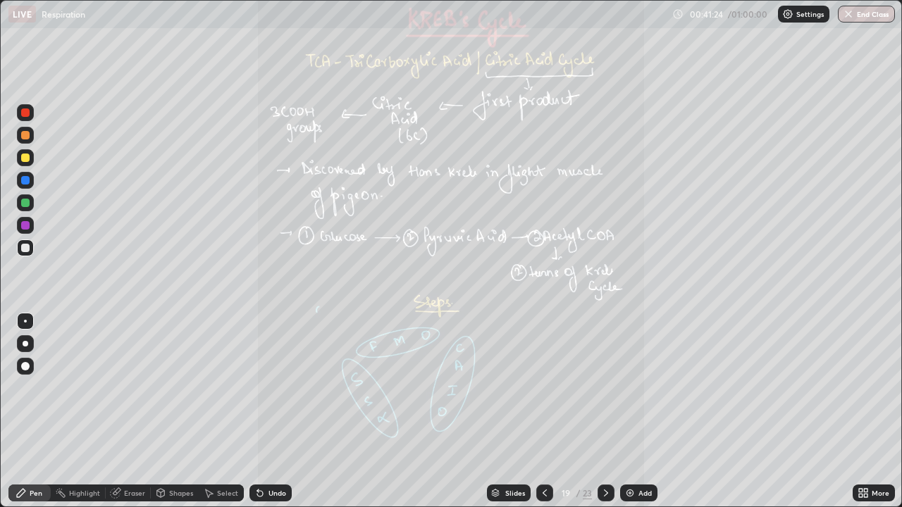
click at [605, 411] on icon at bounding box center [605, 493] width 11 height 11
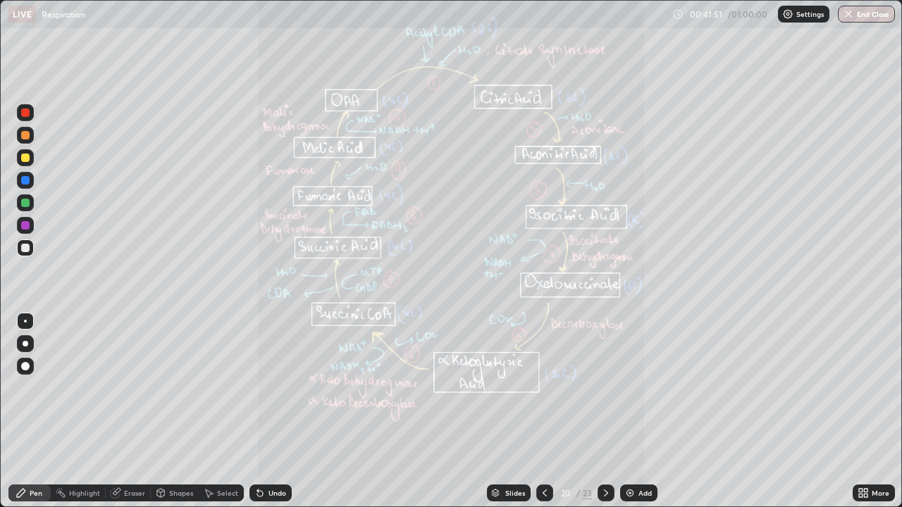
click at [541, 411] on icon at bounding box center [544, 493] width 11 height 11
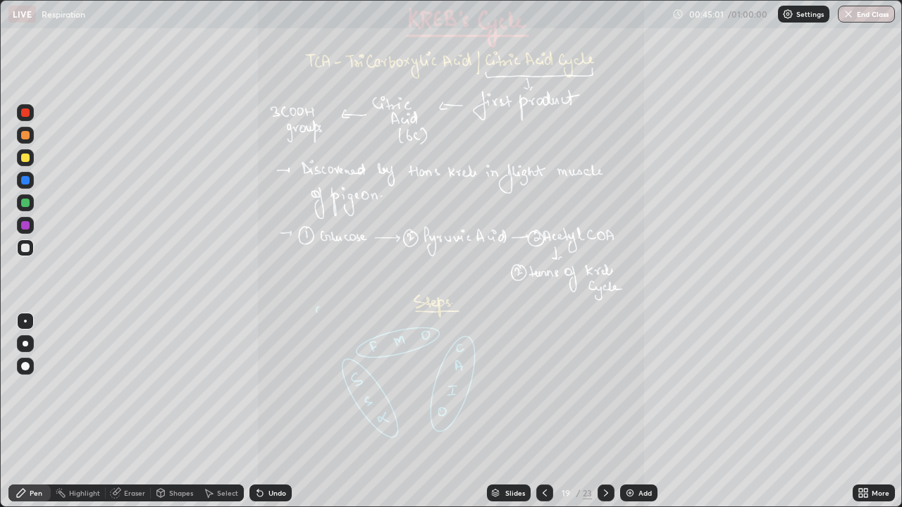
click at [605, 411] on div at bounding box center [605, 493] width 17 height 17
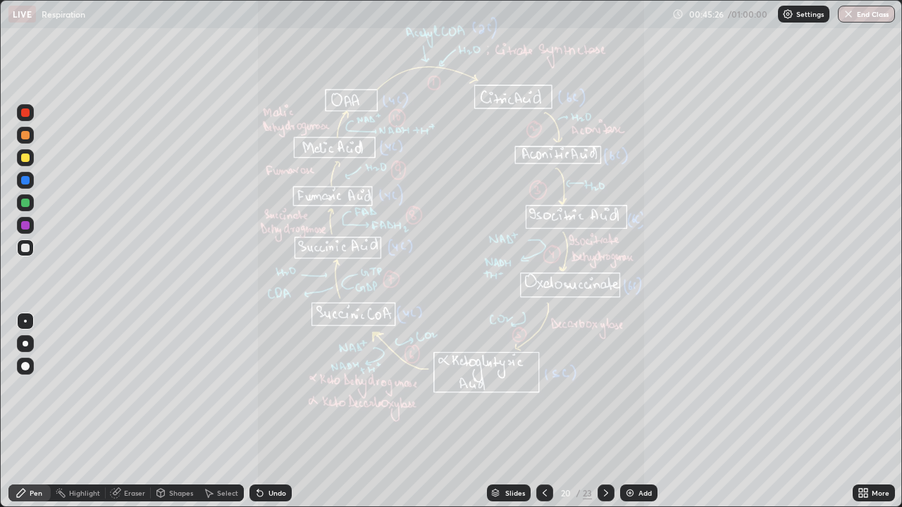
click at [860, 411] on icon at bounding box center [861, 491] width 4 height 4
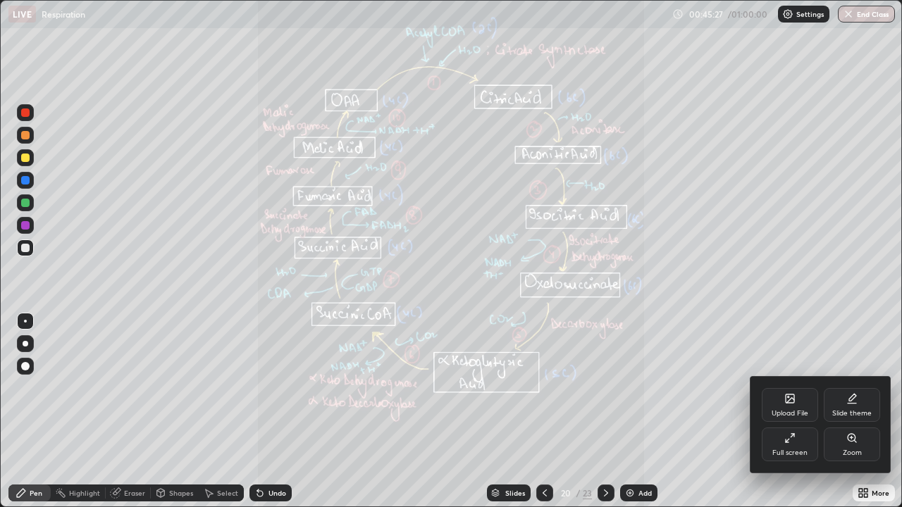
click at [843, 411] on div "Zoom" at bounding box center [852, 445] width 56 height 34
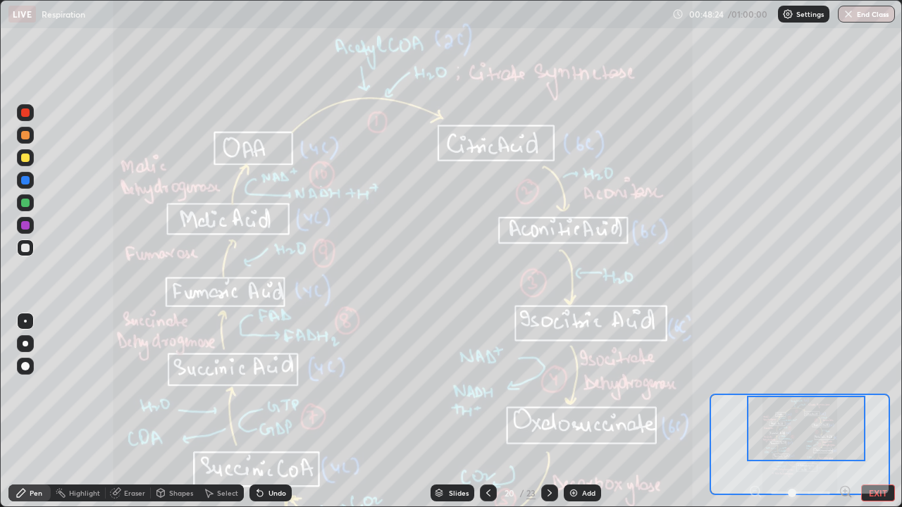
click at [546, 411] on div at bounding box center [549, 493] width 17 height 17
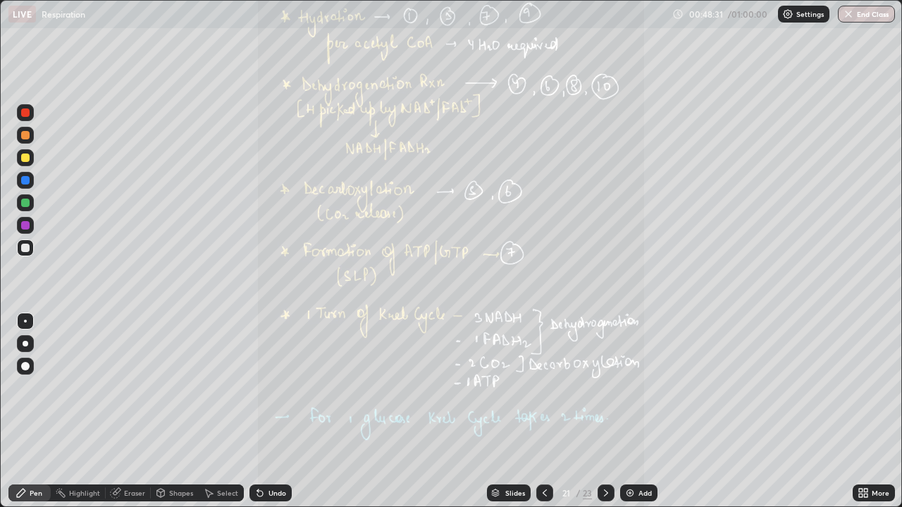
click at [543, 411] on icon at bounding box center [544, 493] width 11 height 11
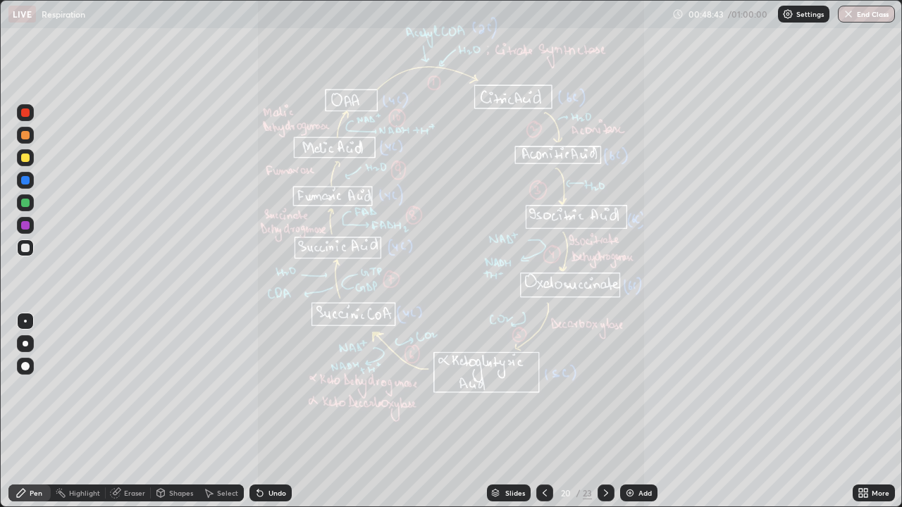
click at [604, 411] on icon at bounding box center [605, 493] width 11 height 11
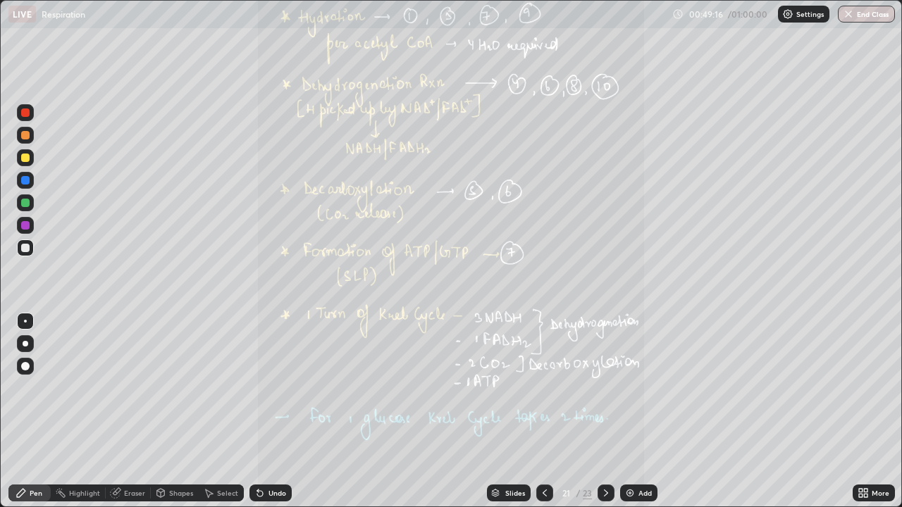
click at [543, 411] on icon at bounding box center [544, 493] width 11 height 11
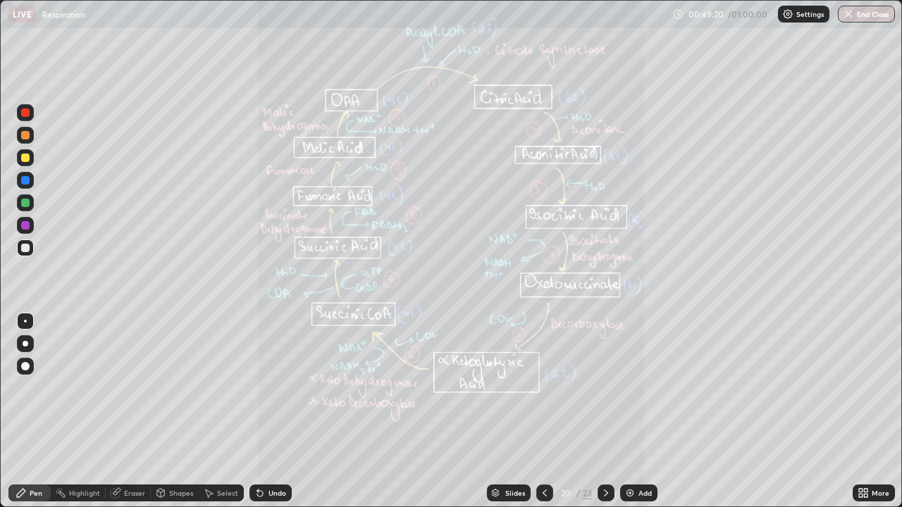
click at [605, 411] on icon at bounding box center [605, 493] width 11 height 11
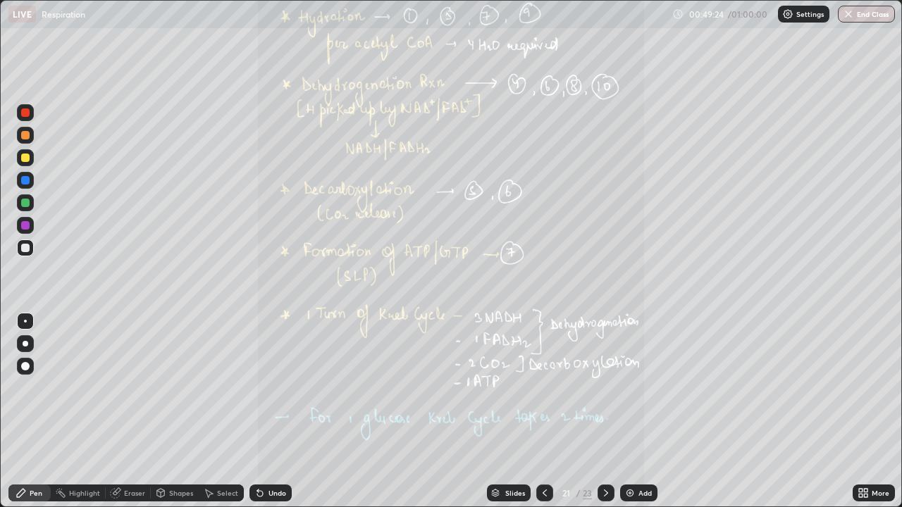
click at [543, 411] on icon at bounding box center [544, 493] width 11 height 11
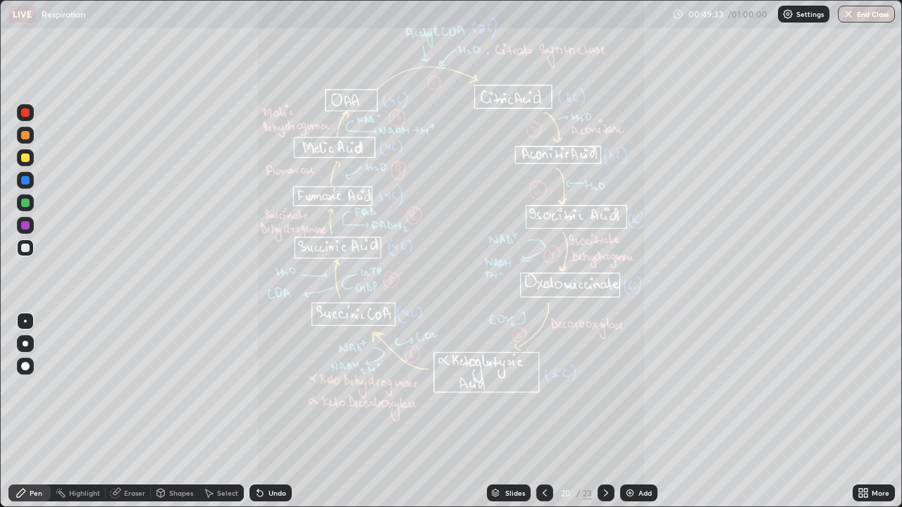
click at [605, 411] on icon at bounding box center [605, 493] width 11 height 11
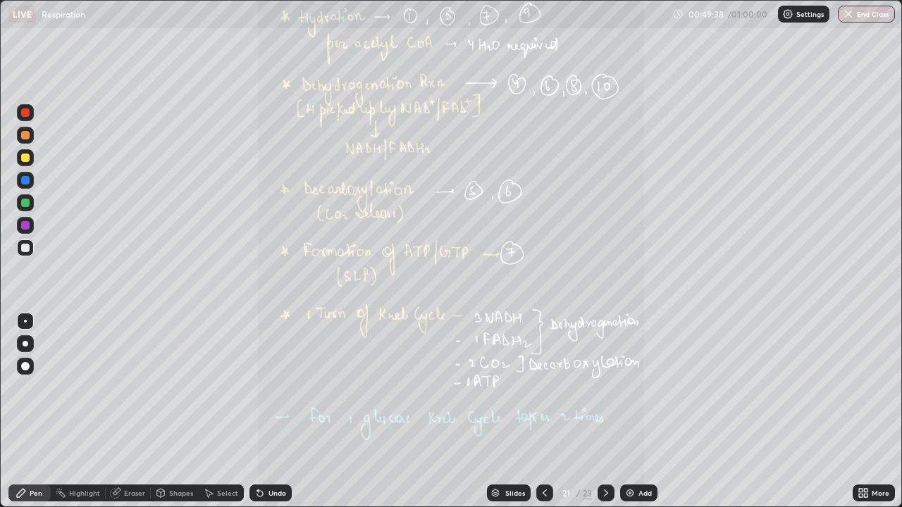
click at [541, 411] on icon at bounding box center [544, 493] width 11 height 11
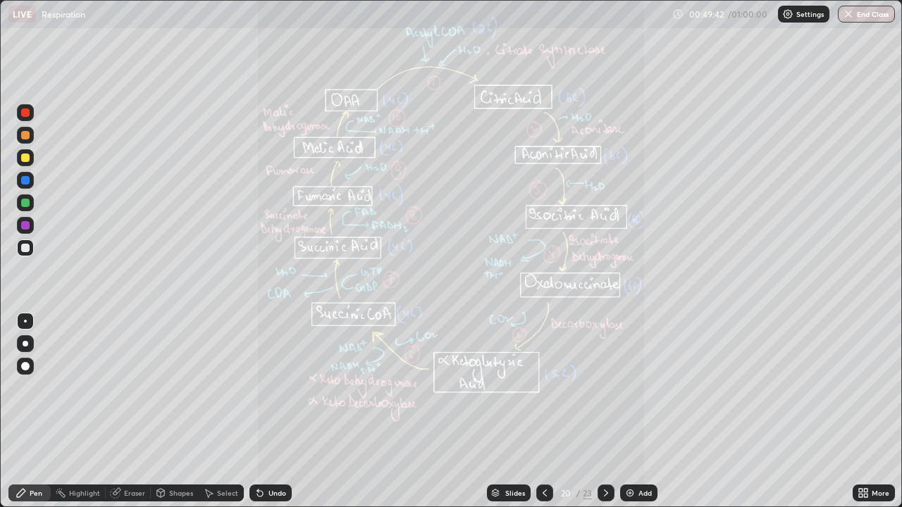
click at [545, 411] on icon at bounding box center [544, 493] width 11 height 11
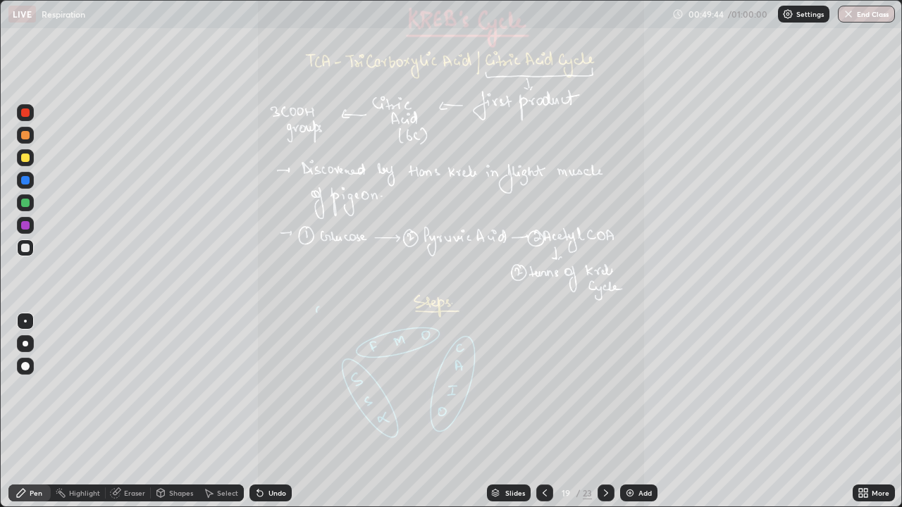
click at [605, 411] on icon at bounding box center [605, 493] width 11 height 11
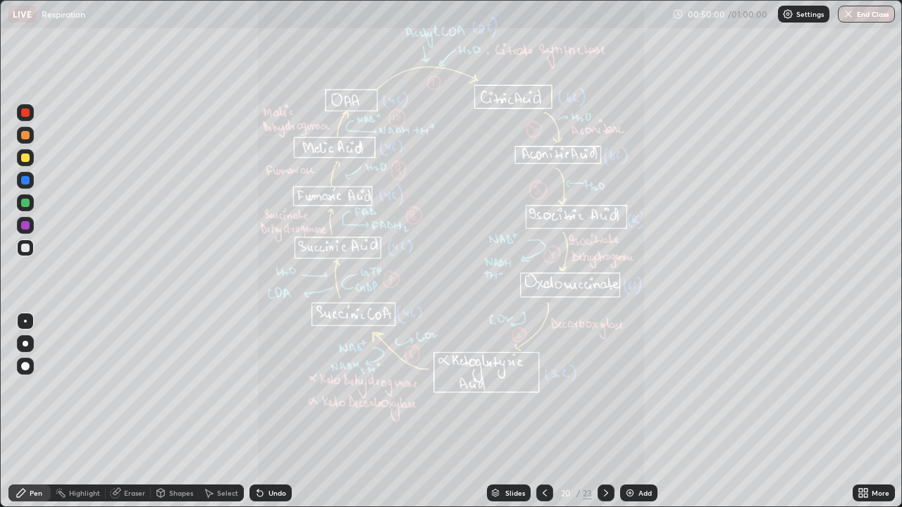
click at [542, 411] on icon at bounding box center [544, 493] width 11 height 11
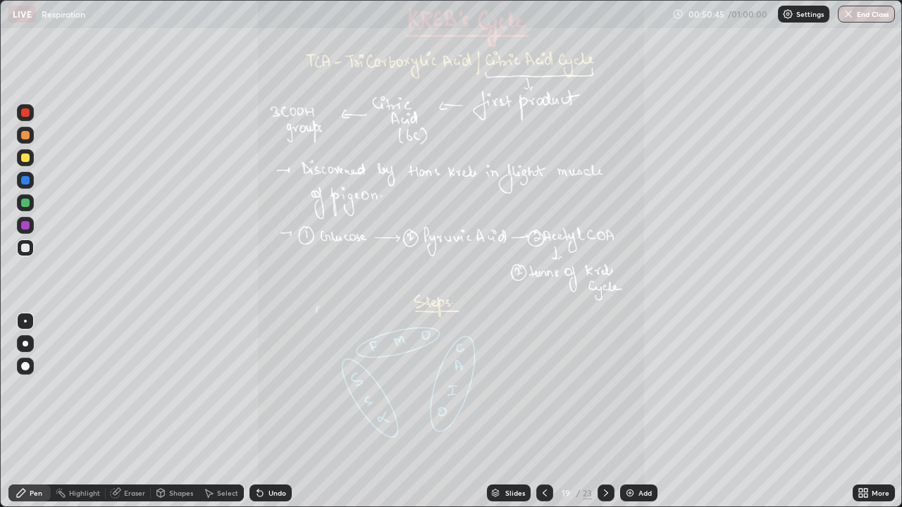
click at [606, 411] on icon at bounding box center [605, 493] width 11 height 11
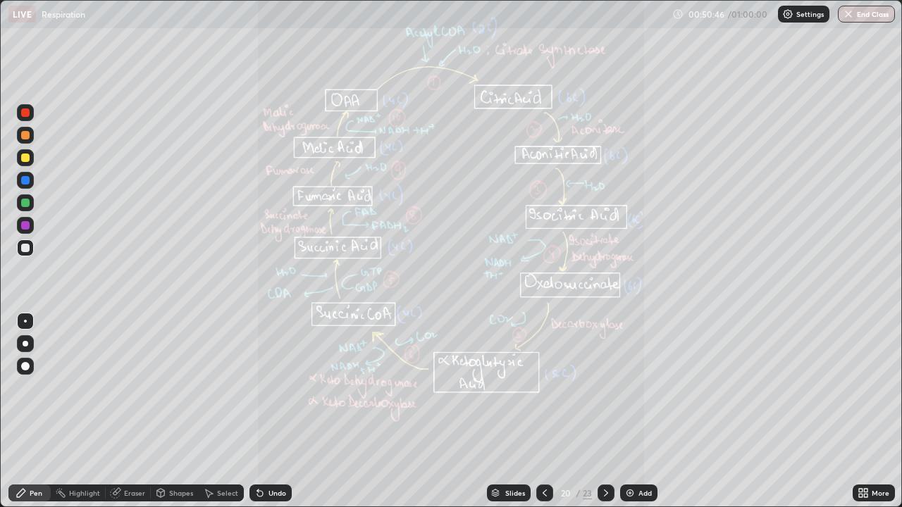
click at [611, 411] on div at bounding box center [605, 493] width 17 height 17
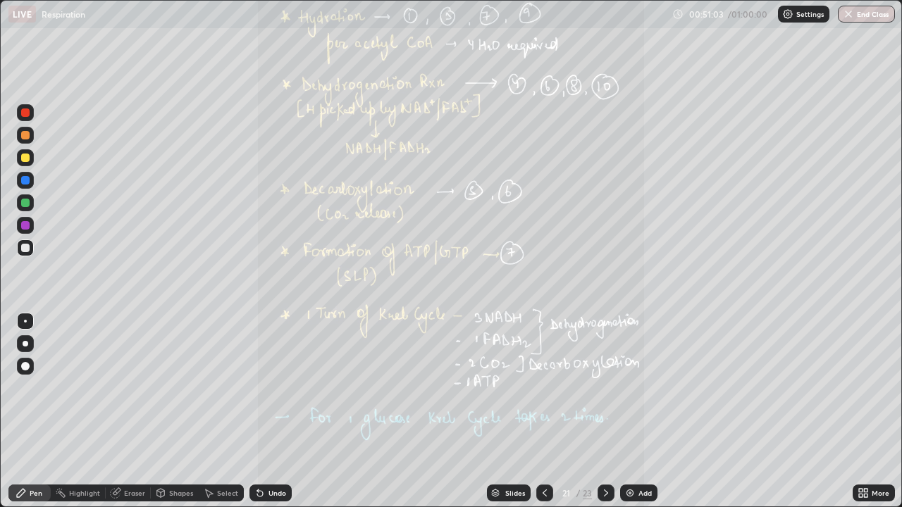
click at [542, 411] on icon at bounding box center [544, 493] width 11 height 11
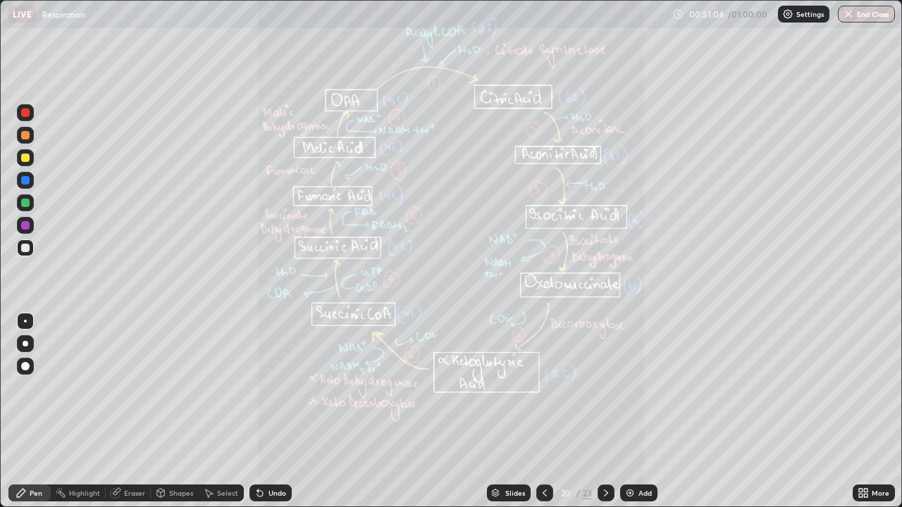
click at [543, 411] on icon at bounding box center [544, 493] width 11 height 11
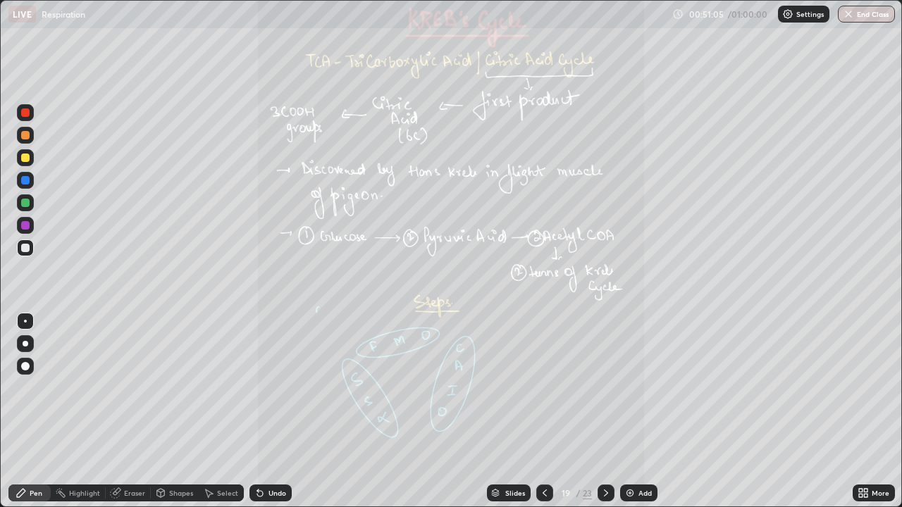
click at [543, 411] on icon at bounding box center [544, 493] width 11 height 11
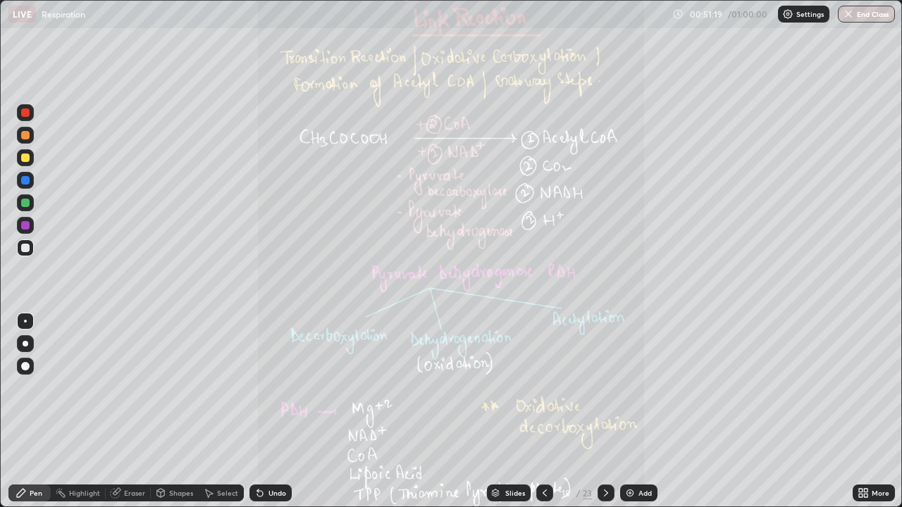
click at [602, 411] on icon at bounding box center [605, 493] width 11 height 11
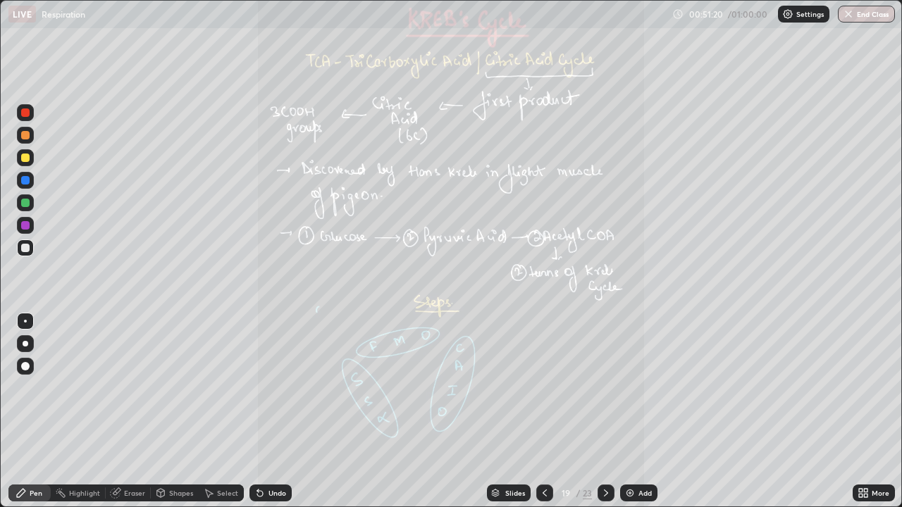
click at [562, 411] on div "19" at bounding box center [566, 493] width 14 height 8
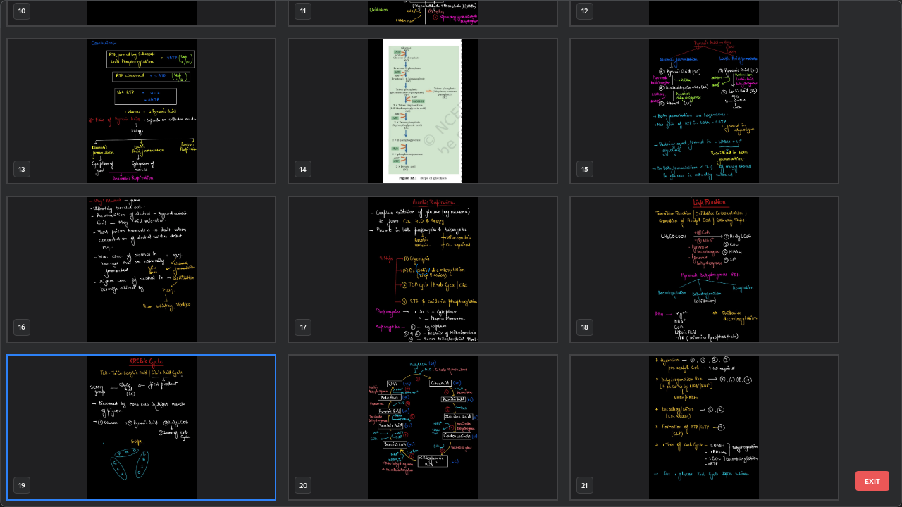
scroll to position [502, 893]
click at [554, 411] on img "grid" at bounding box center [422, 428] width 267 height 144
click at [504, 411] on img "grid" at bounding box center [422, 428] width 267 height 144
click at [506, 411] on img "grid" at bounding box center [422, 428] width 267 height 144
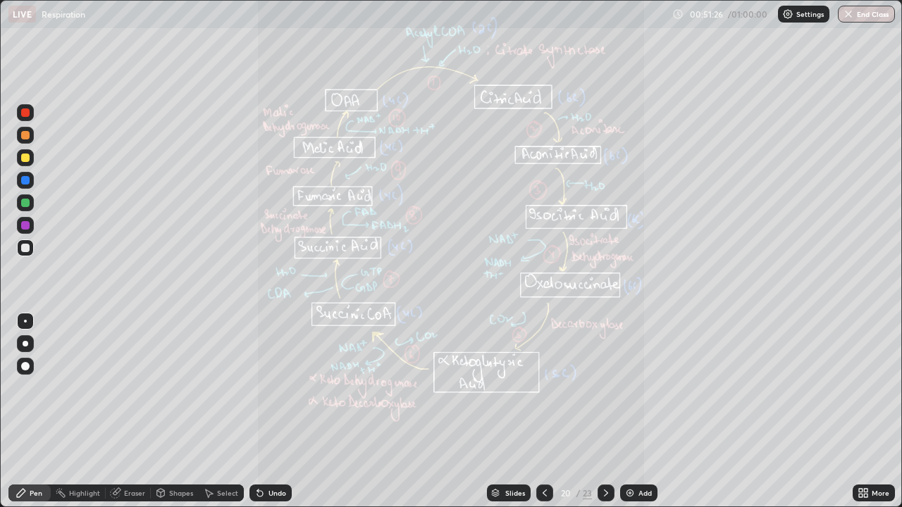
click at [539, 411] on icon at bounding box center [544, 493] width 11 height 11
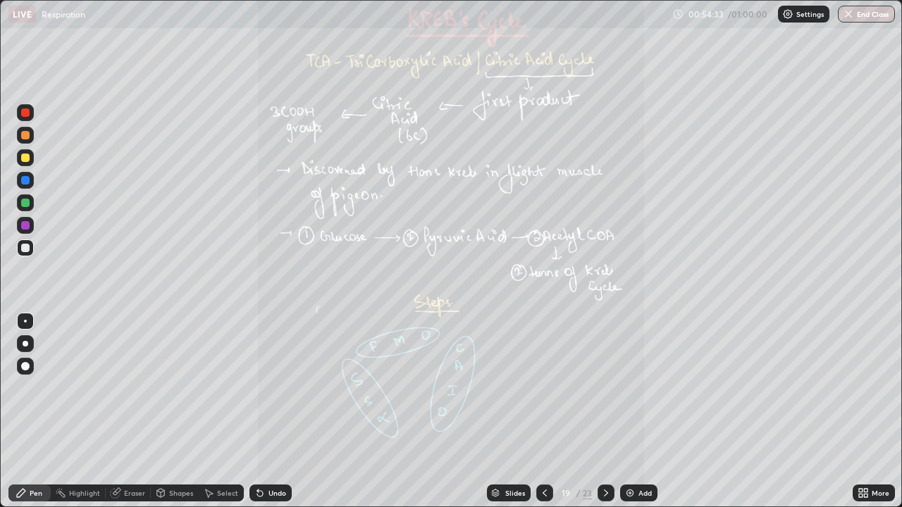
click at [605, 411] on icon at bounding box center [606, 493] width 4 height 7
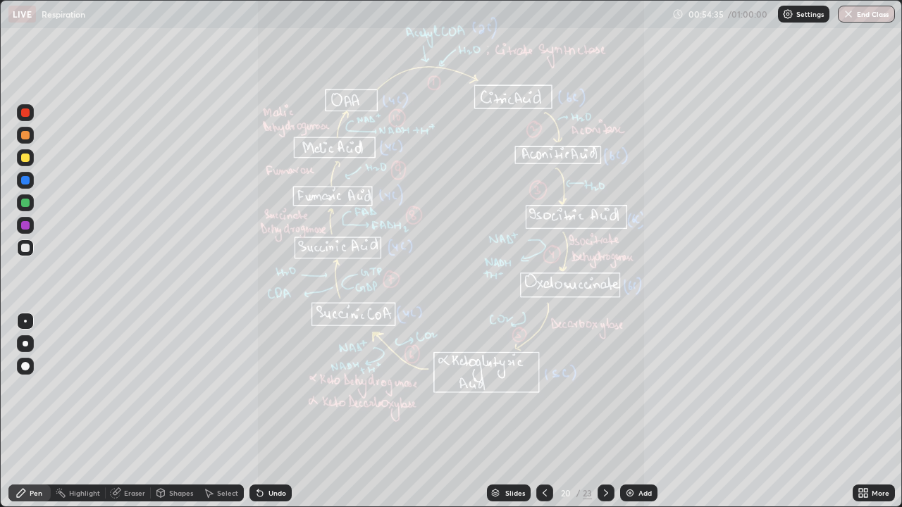
click at [604, 411] on icon at bounding box center [606, 493] width 4 height 7
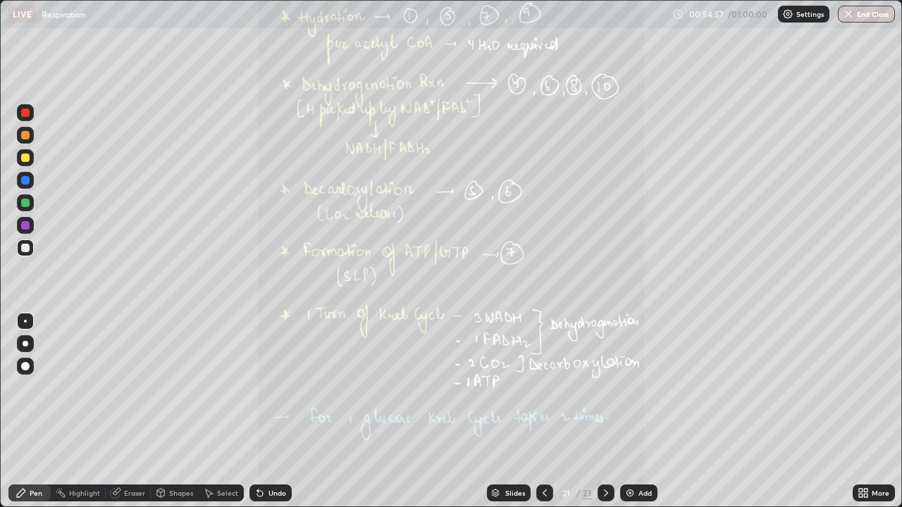
click at [543, 411] on icon at bounding box center [544, 493] width 11 height 11
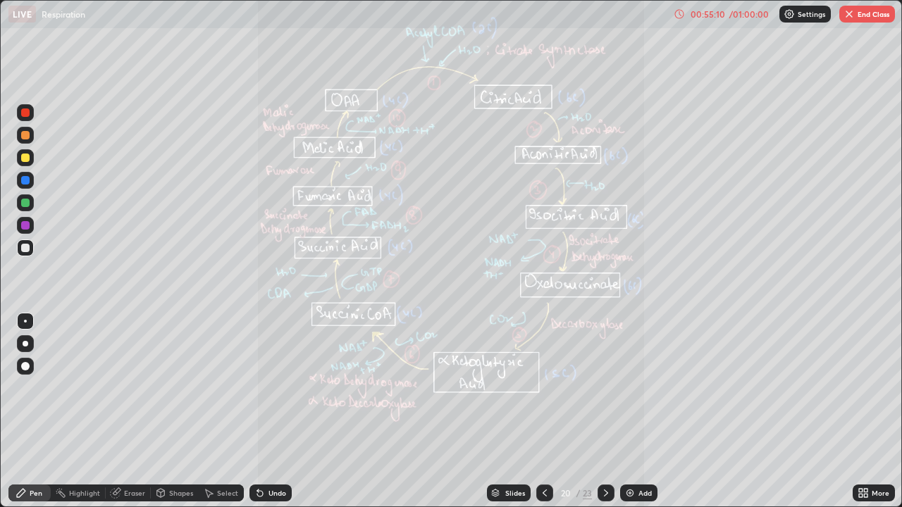
click at [605, 411] on icon at bounding box center [605, 493] width 11 height 11
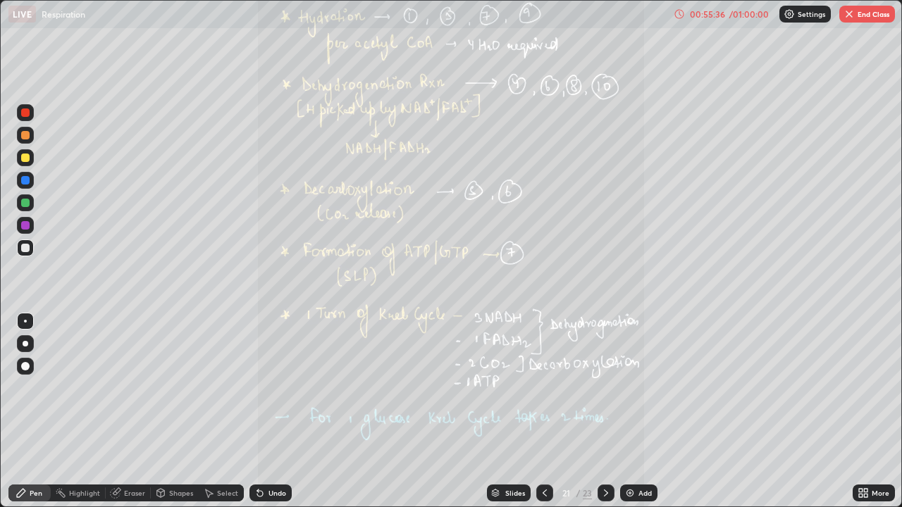
click at [538, 411] on div at bounding box center [544, 493] width 17 height 17
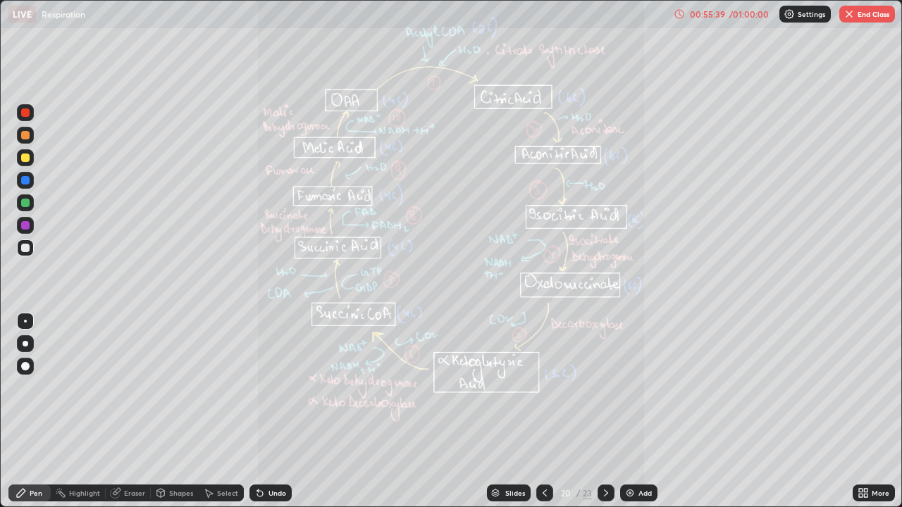
click at [604, 411] on icon at bounding box center [606, 493] width 4 height 7
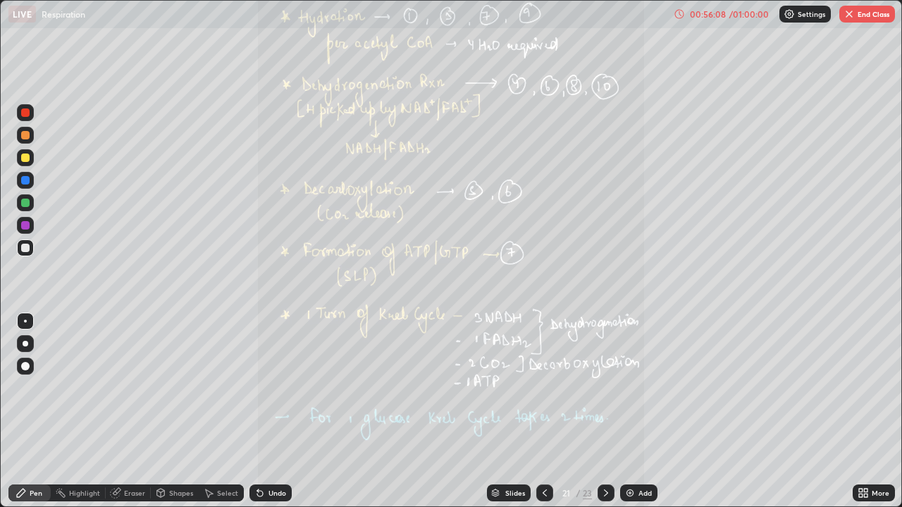
click at [605, 411] on icon at bounding box center [605, 493] width 11 height 11
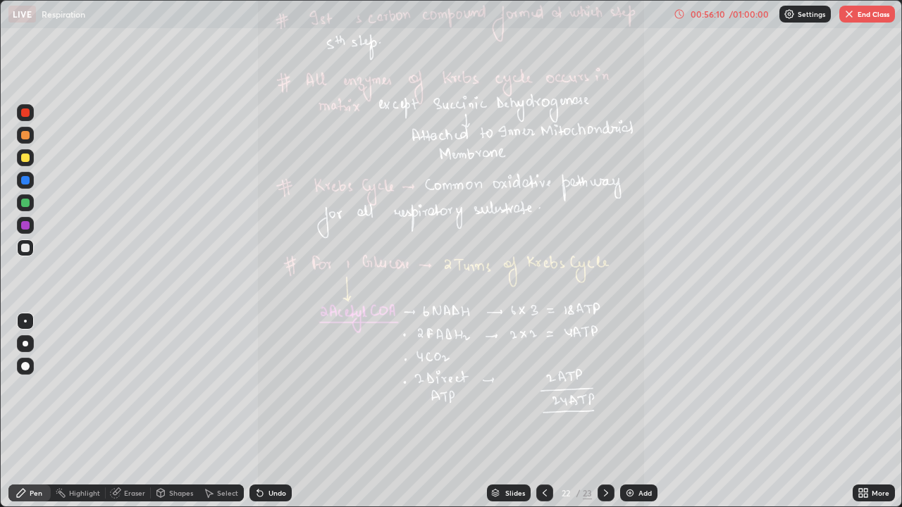
click at [860, 411] on icon at bounding box center [861, 496] width 4 height 4
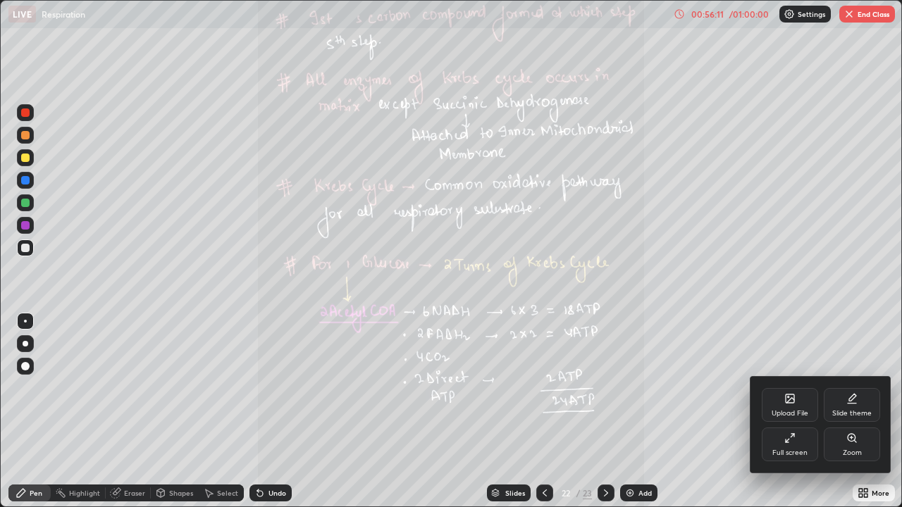
click at [848, 411] on icon at bounding box center [852, 438] width 8 height 8
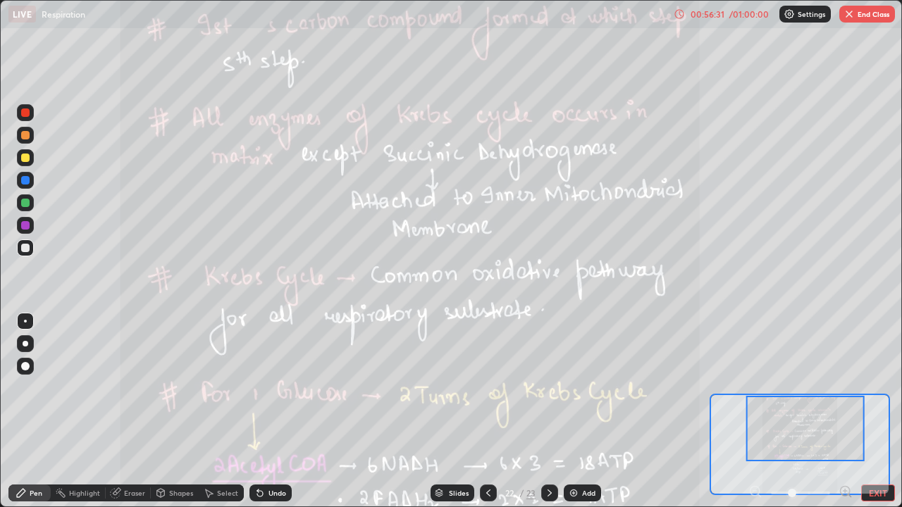
click at [484, 411] on icon at bounding box center [488, 493] width 11 height 11
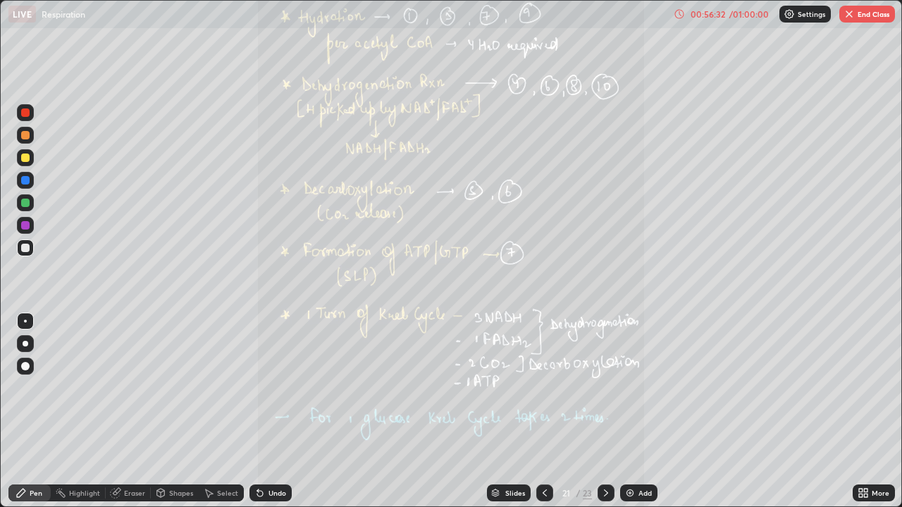
click at [543, 411] on icon at bounding box center [544, 493] width 11 height 11
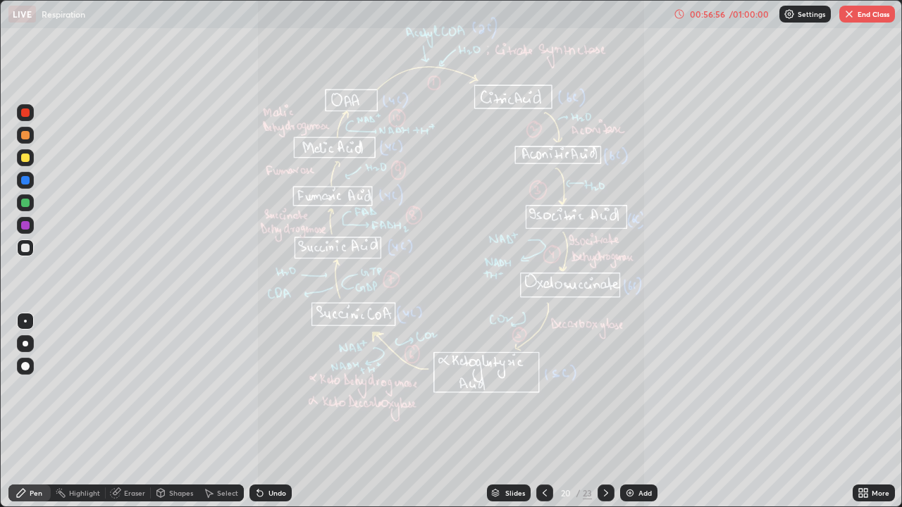
click at [605, 411] on icon at bounding box center [605, 493] width 11 height 11
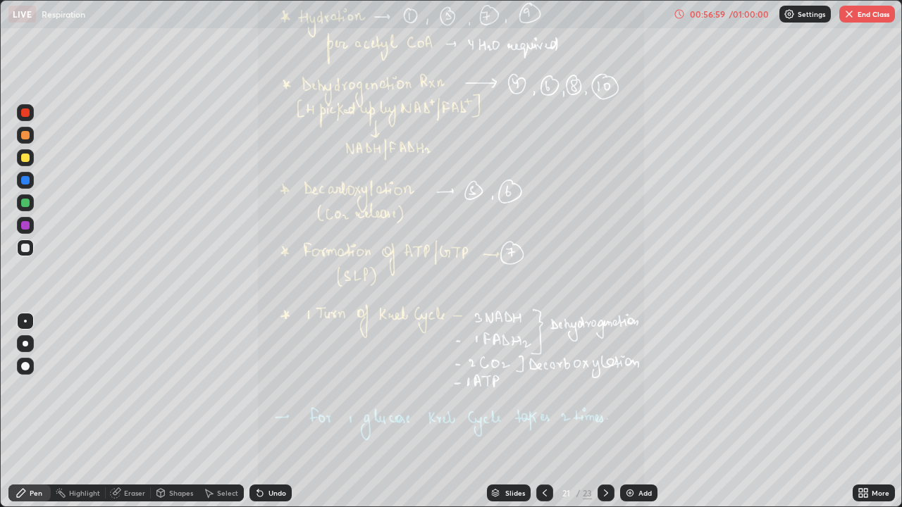
click at [603, 411] on div at bounding box center [605, 493] width 17 height 17
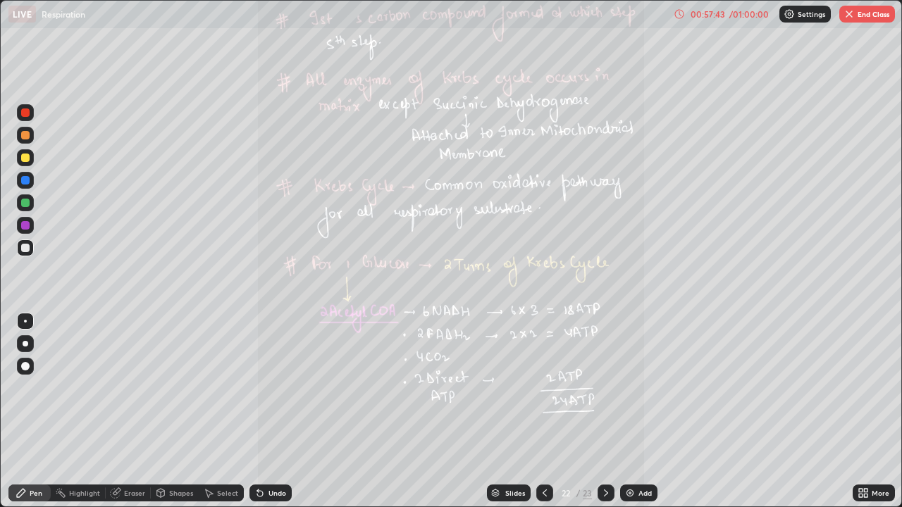
click at [604, 411] on icon at bounding box center [605, 493] width 11 height 11
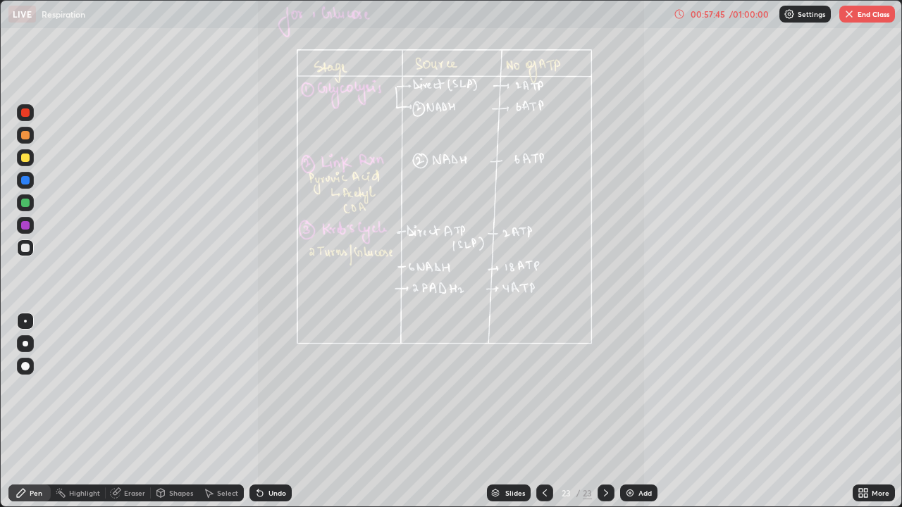
click at [860, 411] on icon at bounding box center [861, 491] width 4 height 4
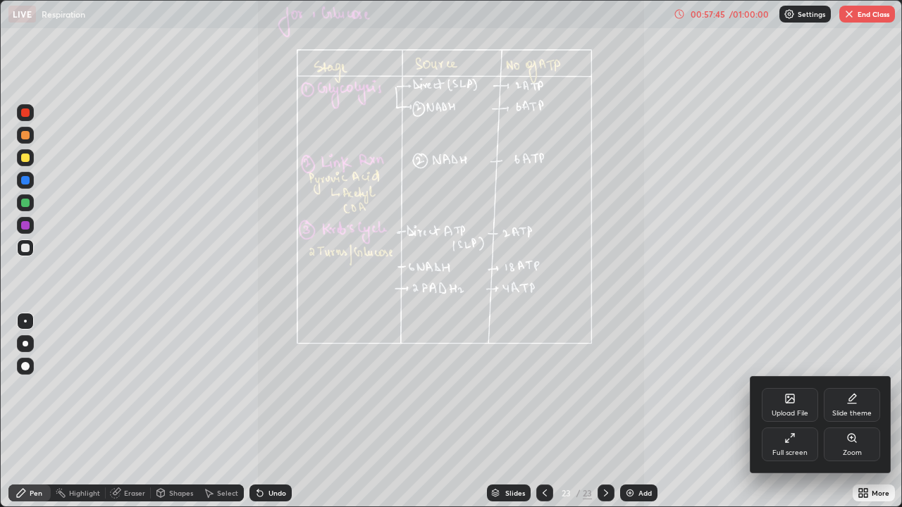
click at [855, 411] on div "Zoom" at bounding box center [852, 445] width 56 height 34
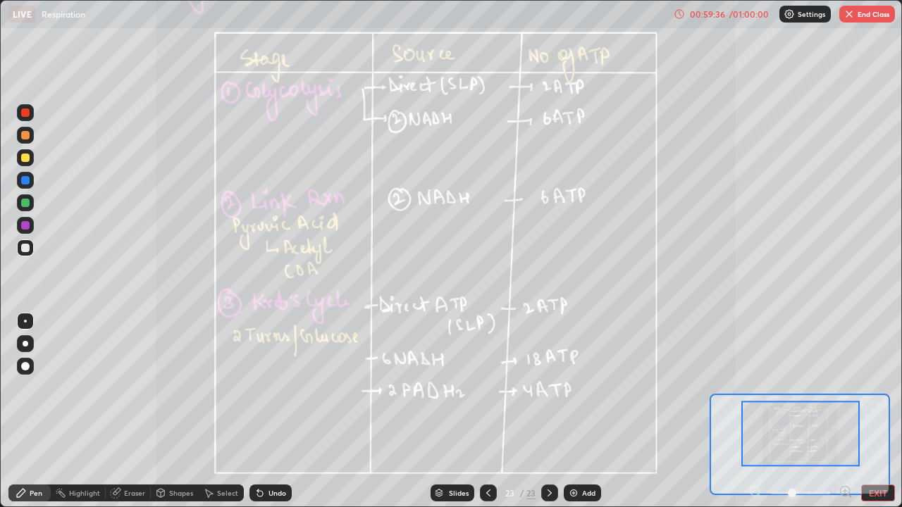
click at [853, 13] on img "button" at bounding box center [848, 13] width 11 height 11
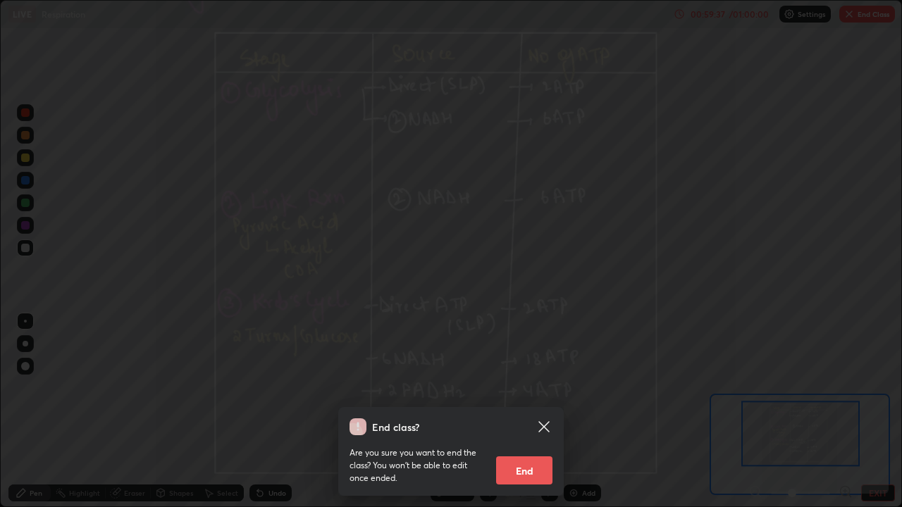
click at [524, 411] on button "End" at bounding box center [524, 471] width 56 height 28
